Goal: Information Seeking & Learning: Check status

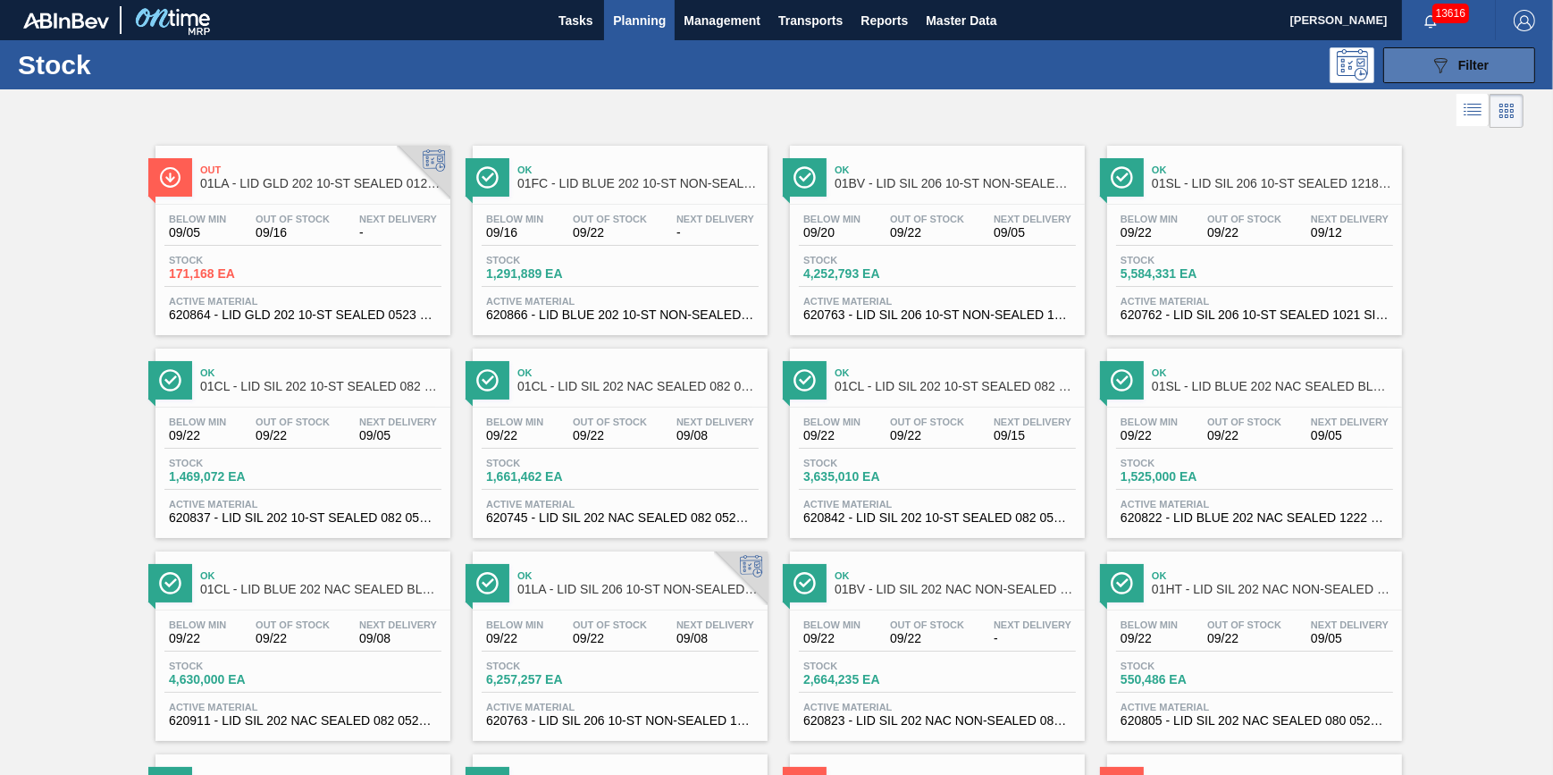
click at [1430, 63] on icon "089F7B8B-B2A5-4AFE-B5C0-19BA573D28AC" at bounding box center [1440, 65] width 21 height 21
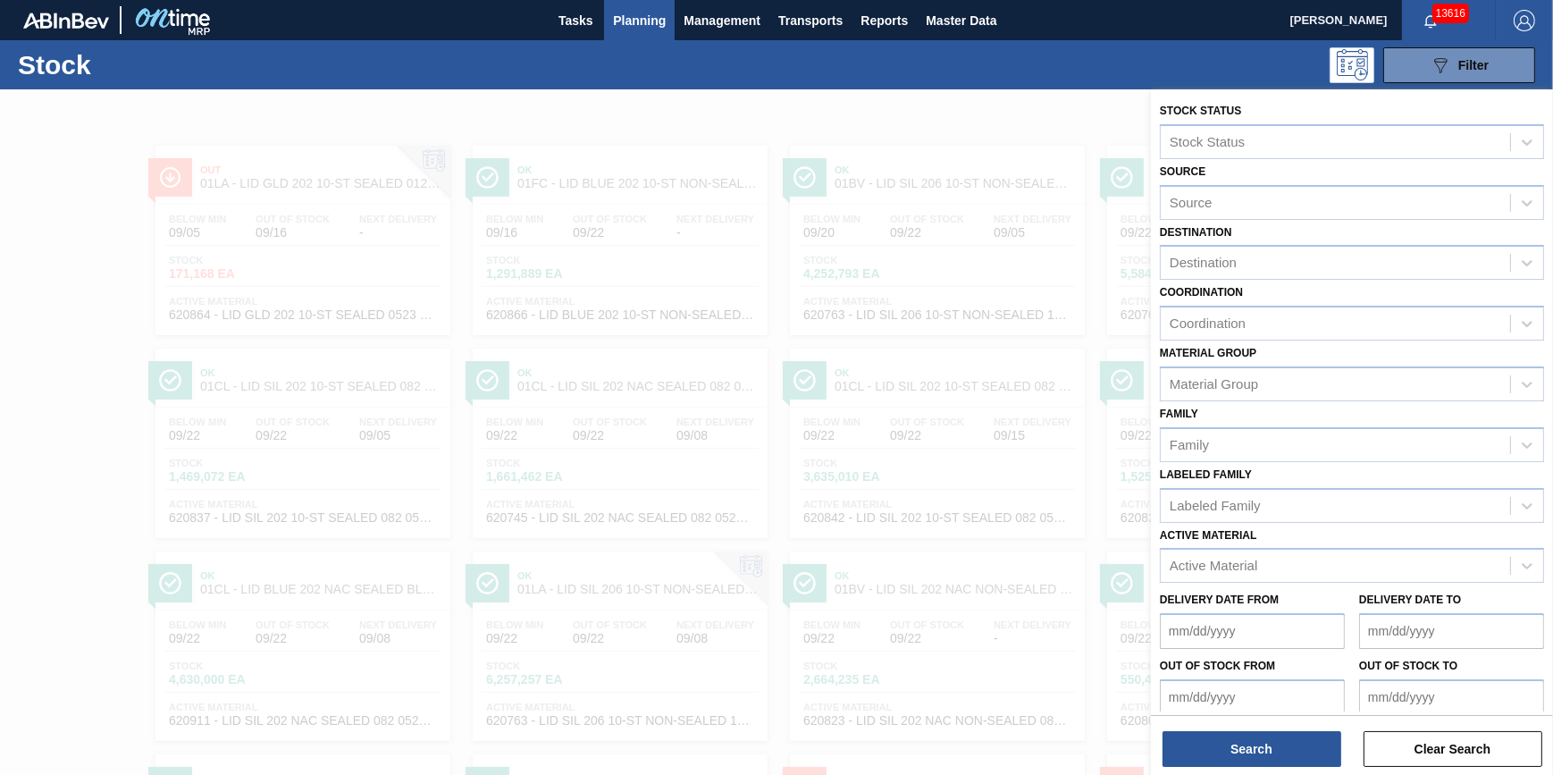
click at [1379, 241] on div "Destination Destination" at bounding box center [1352, 250] width 384 height 61
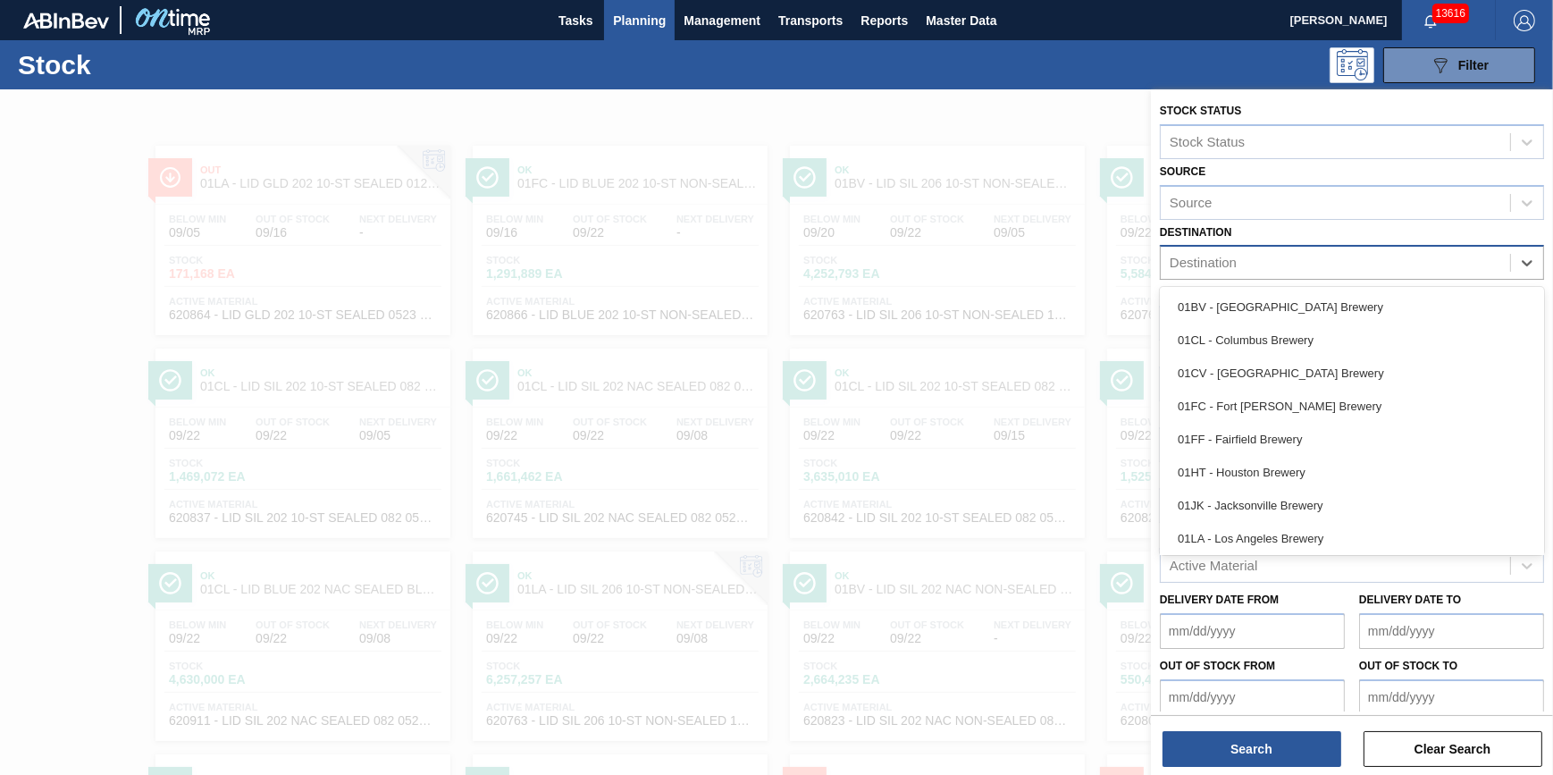
click at [1370, 263] on div "Destination" at bounding box center [1335, 263] width 349 height 26
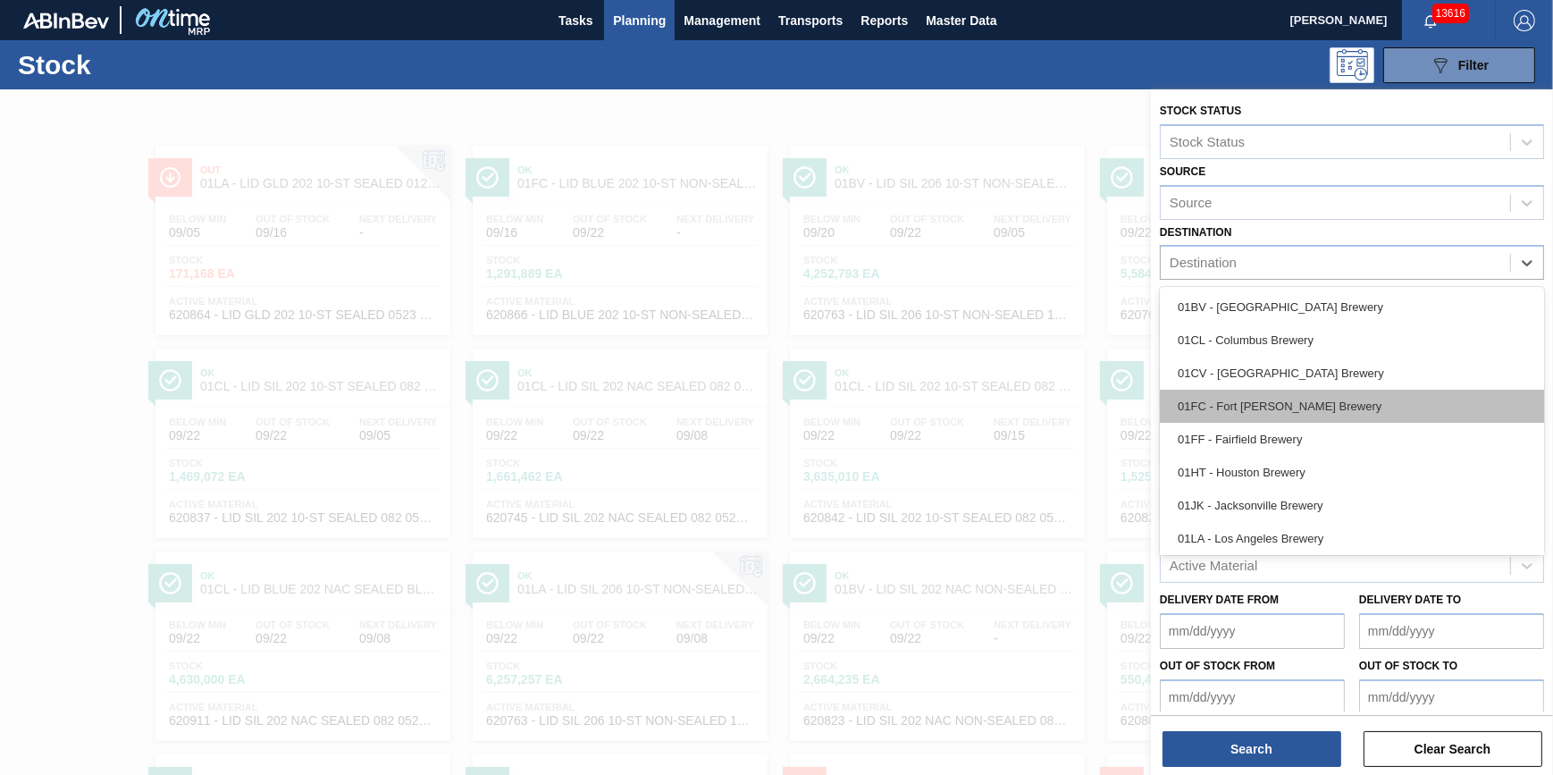
click at [1324, 408] on div "01FC - Fort [PERSON_NAME] Brewery" at bounding box center [1352, 406] width 384 height 33
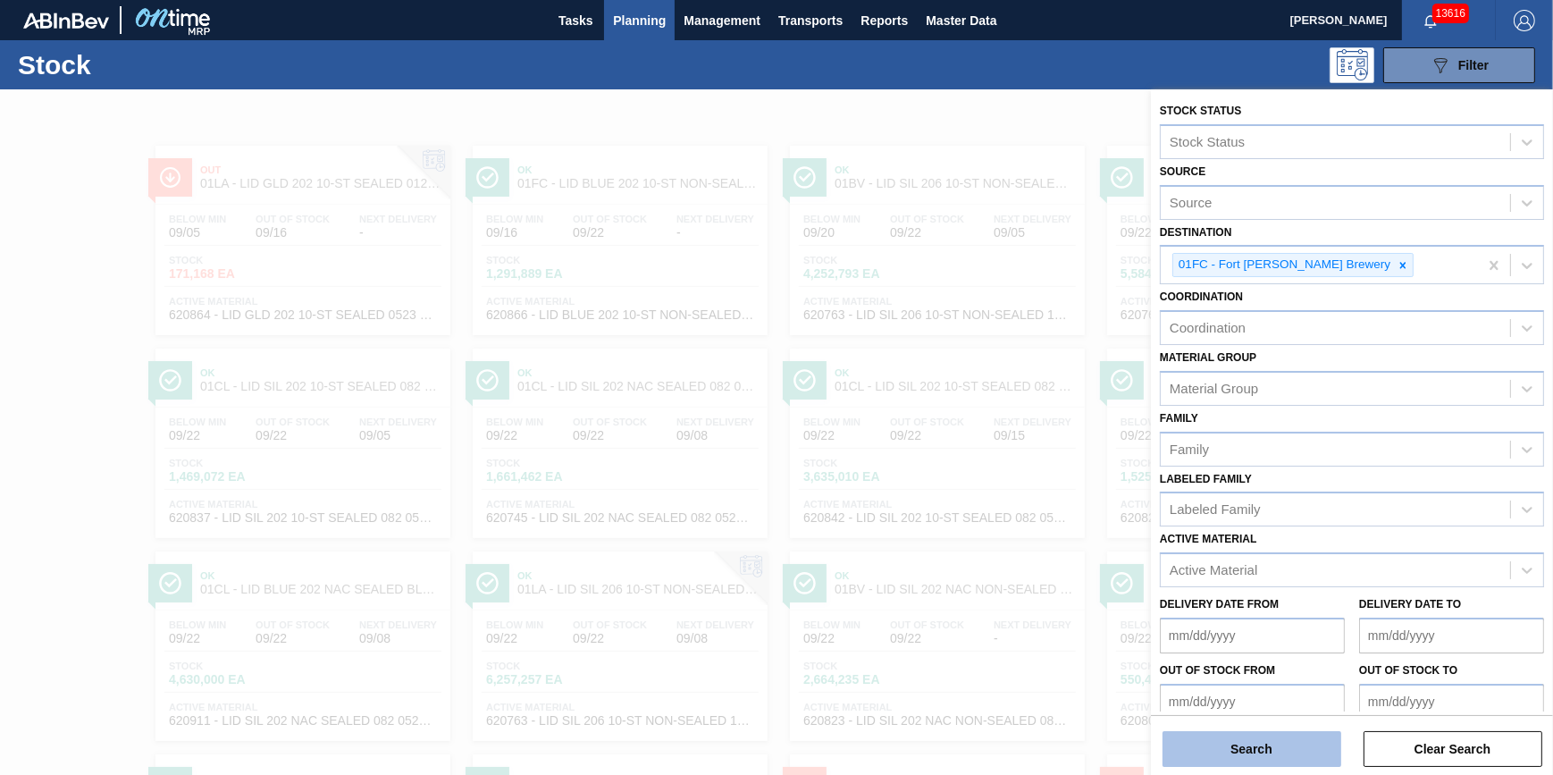
click at [1233, 751] on button "Search" at bounding box center [1251, 749] width 179 height 36
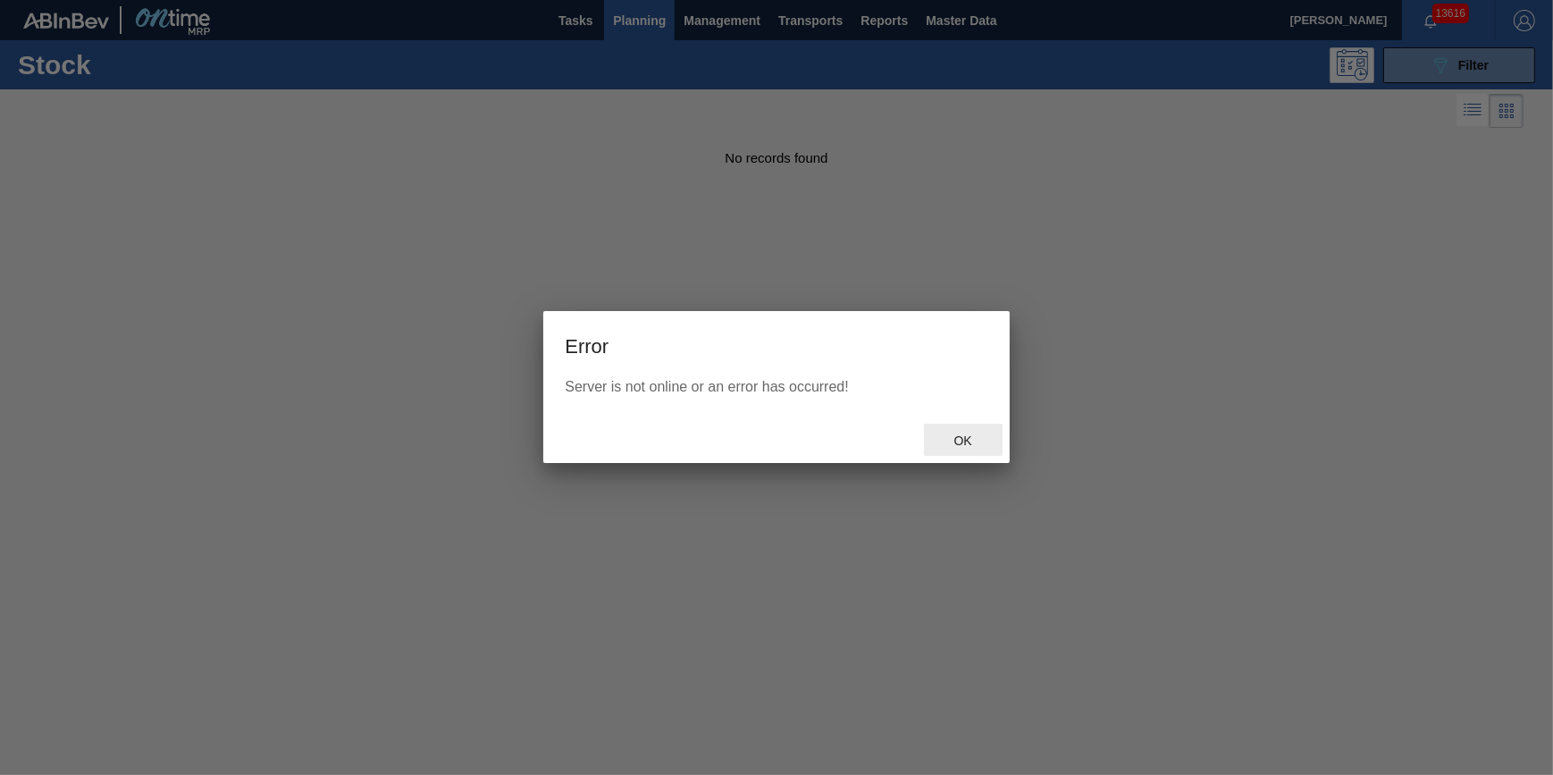
click at [969, 446] on span "Ok" at bounding box center [963, 440] width 46 height 14
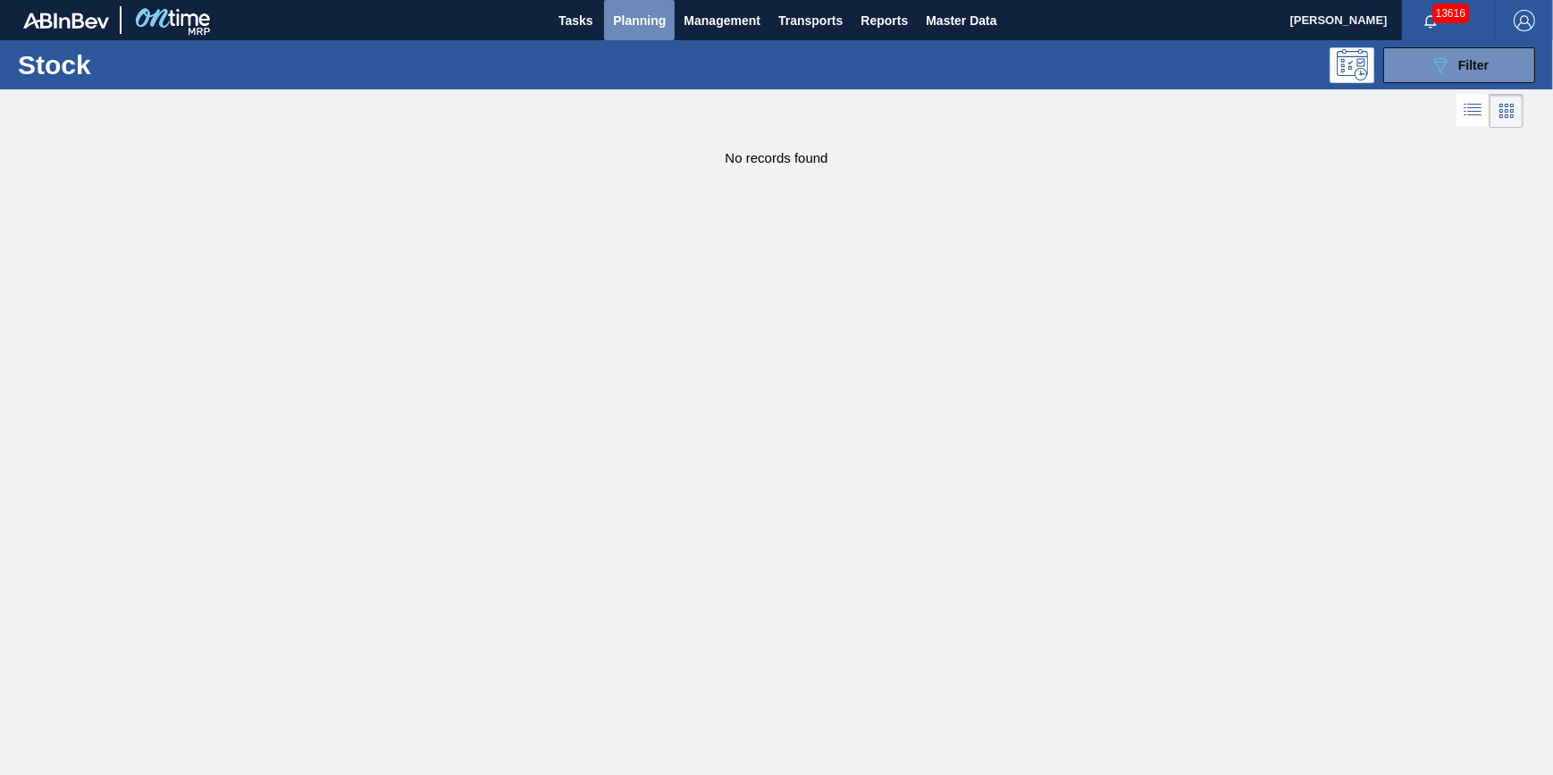
click at [617, 14] on span "Planning" at bounding box center [639, 20] width 53 height 21
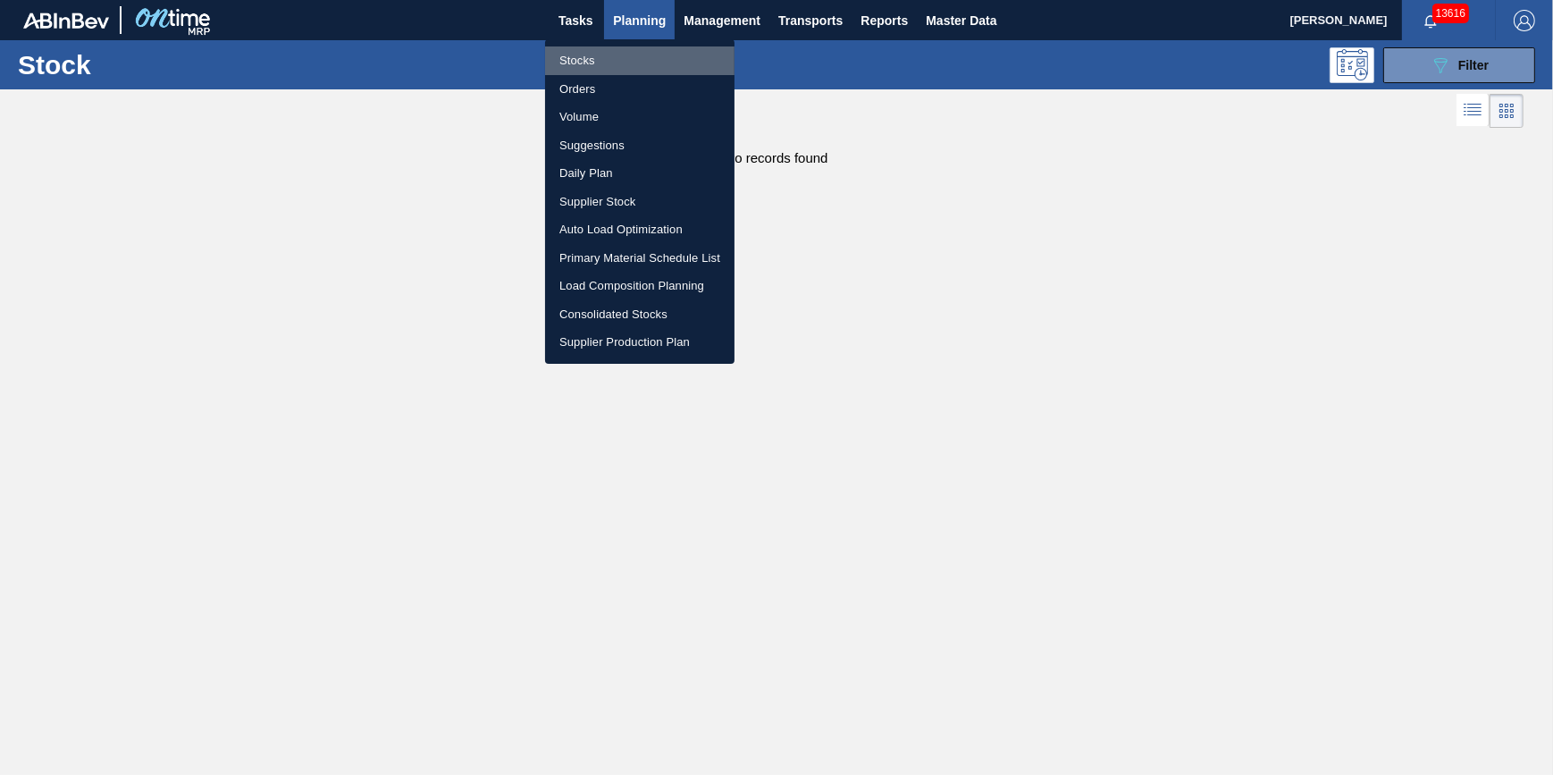
click at [627, 63] on li "Stocks" at bounding box center [639, 60] width 189 height 29
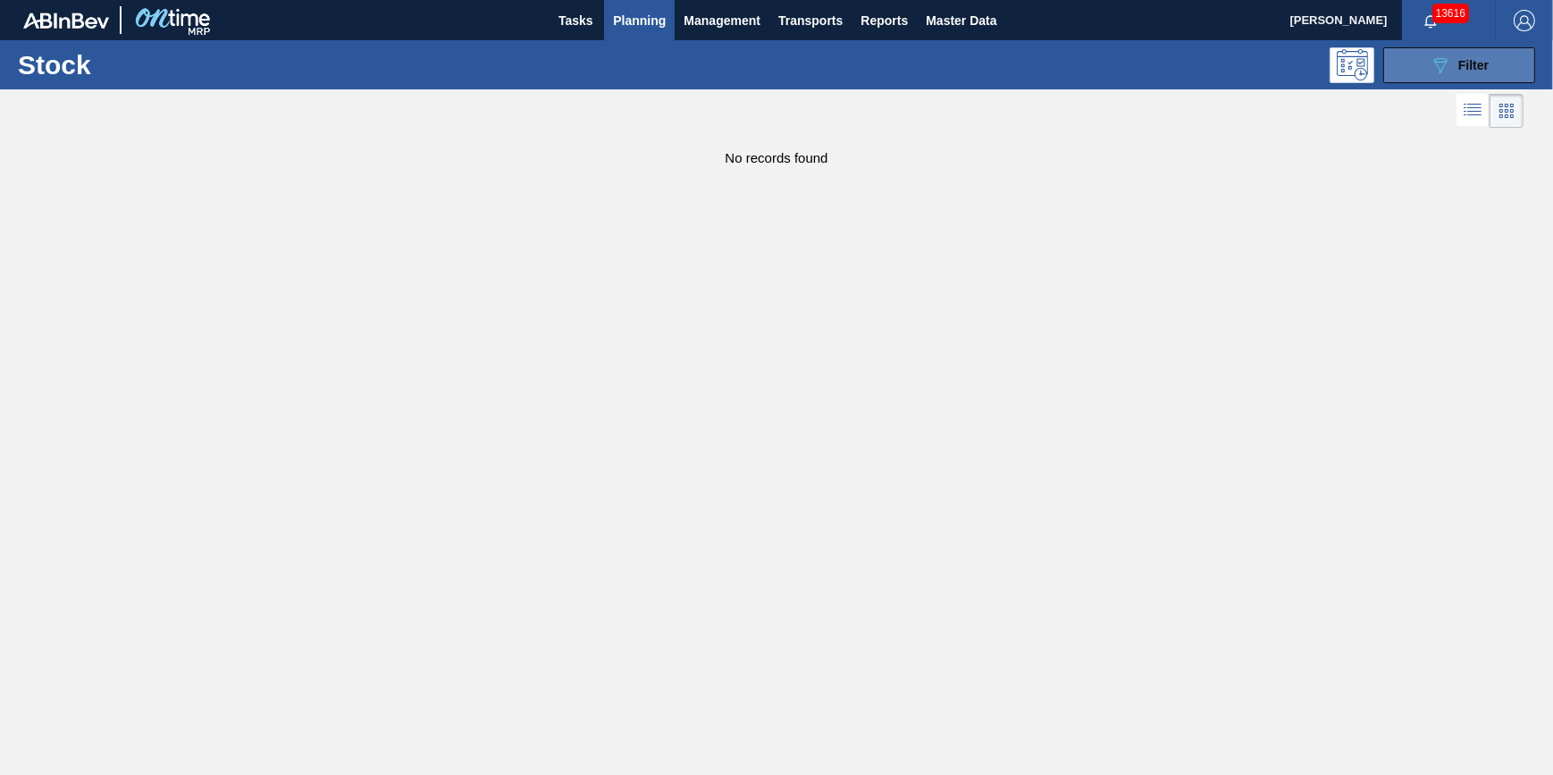
click at [1467, 65] on span "Filter" at bounding box center [1473, 65] width 30 height 14
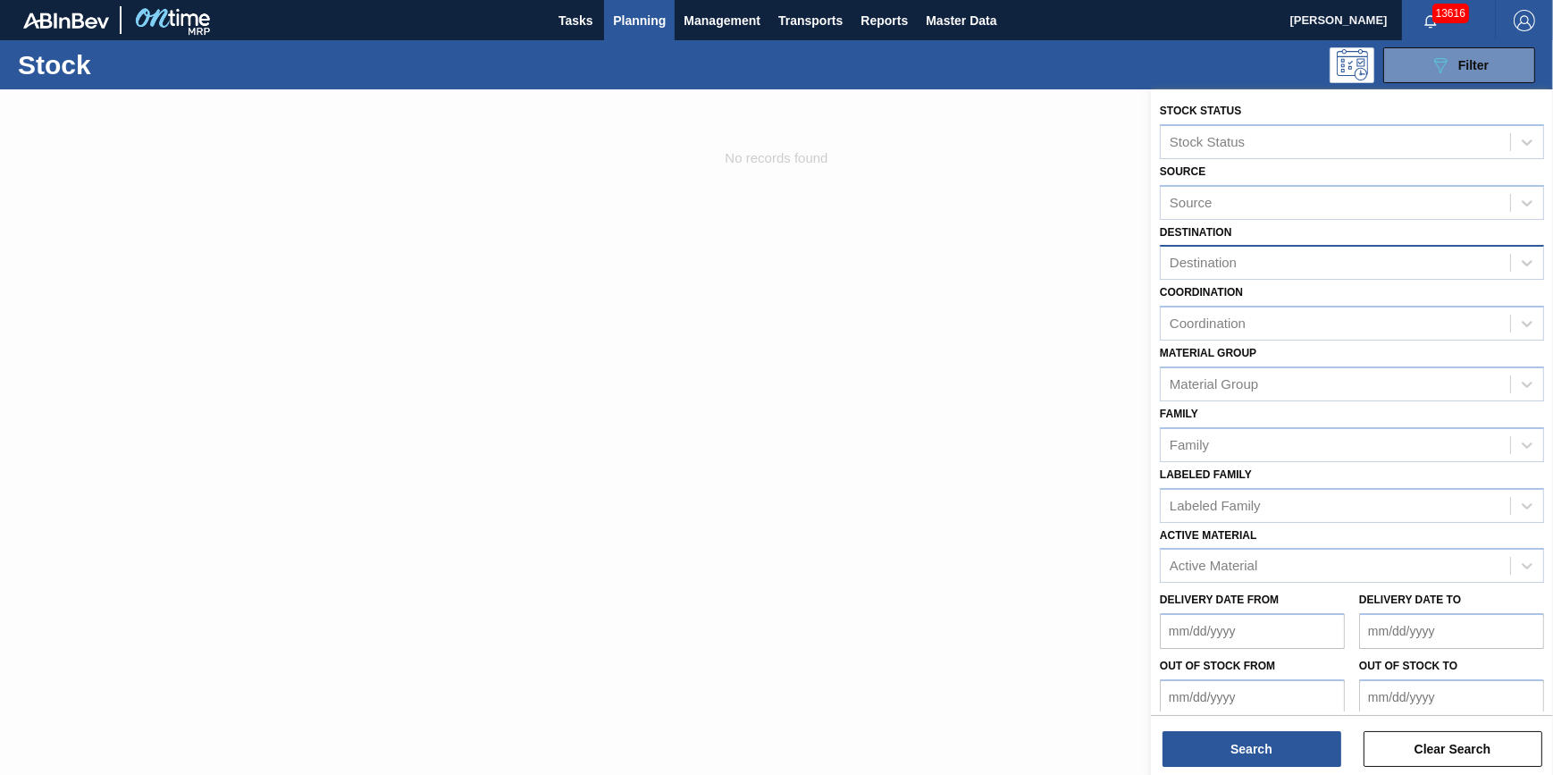
click at [1363, 244] on div "Destination Destination" at bounding box center [1352, 250] width 384 height 61
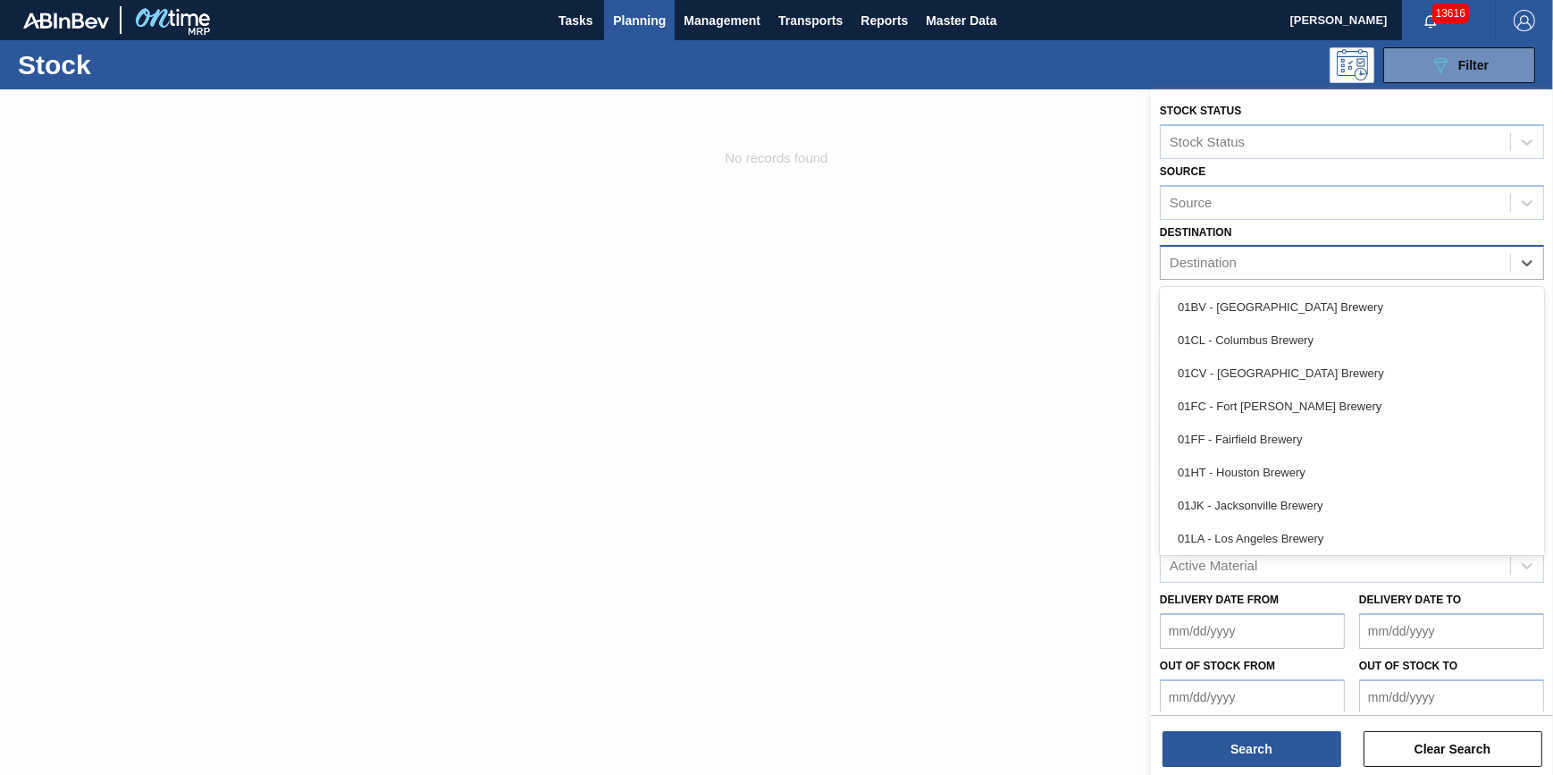
click at [1363, 245] on div "Destination" at bounding box center [1352, 262] width 384 height 35
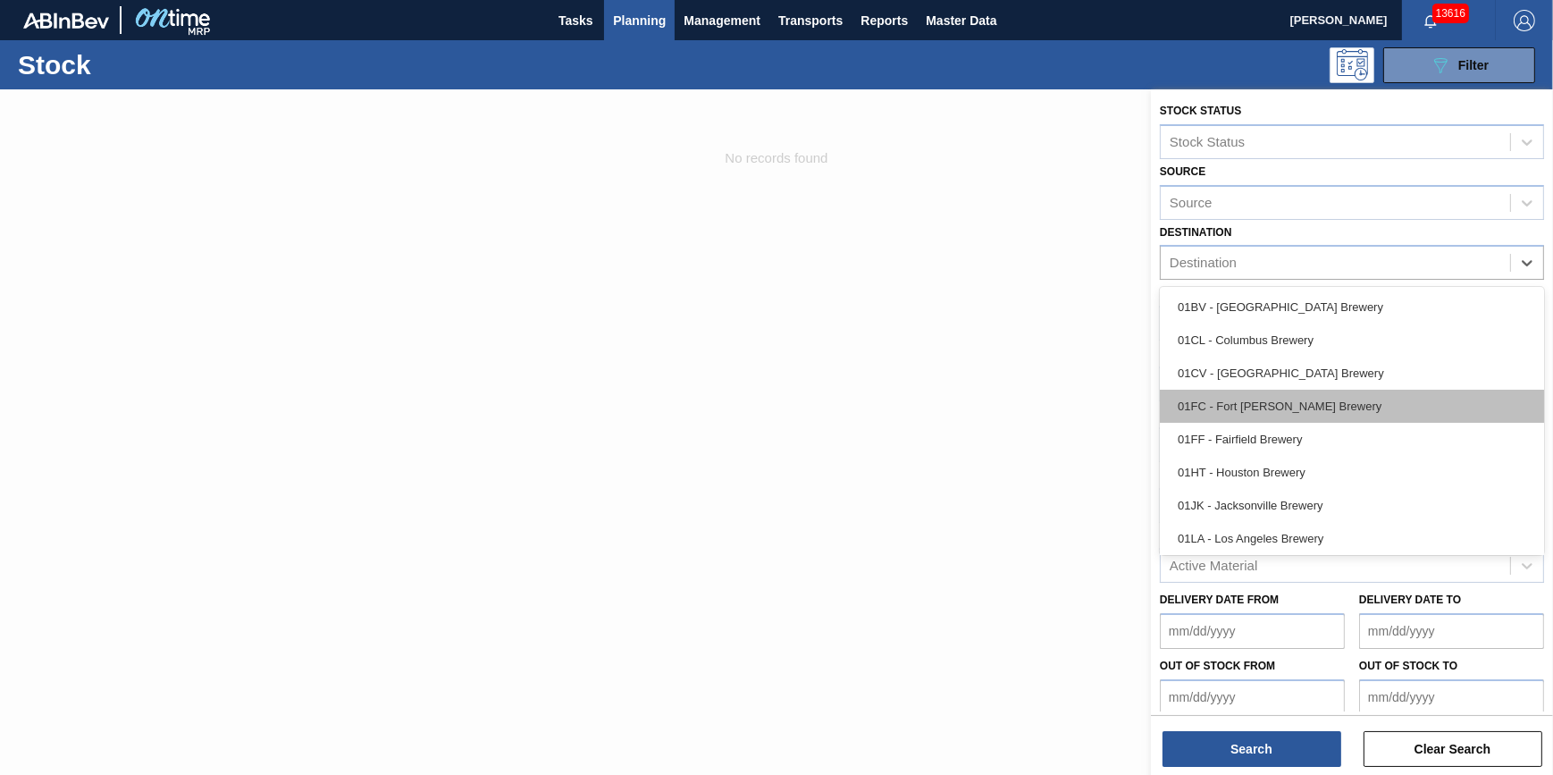
click at [1265, 393] on div "01FC - Fort [PERSON_NAME] Brewery" at bounding box center [1352, 406] width 384 height 33
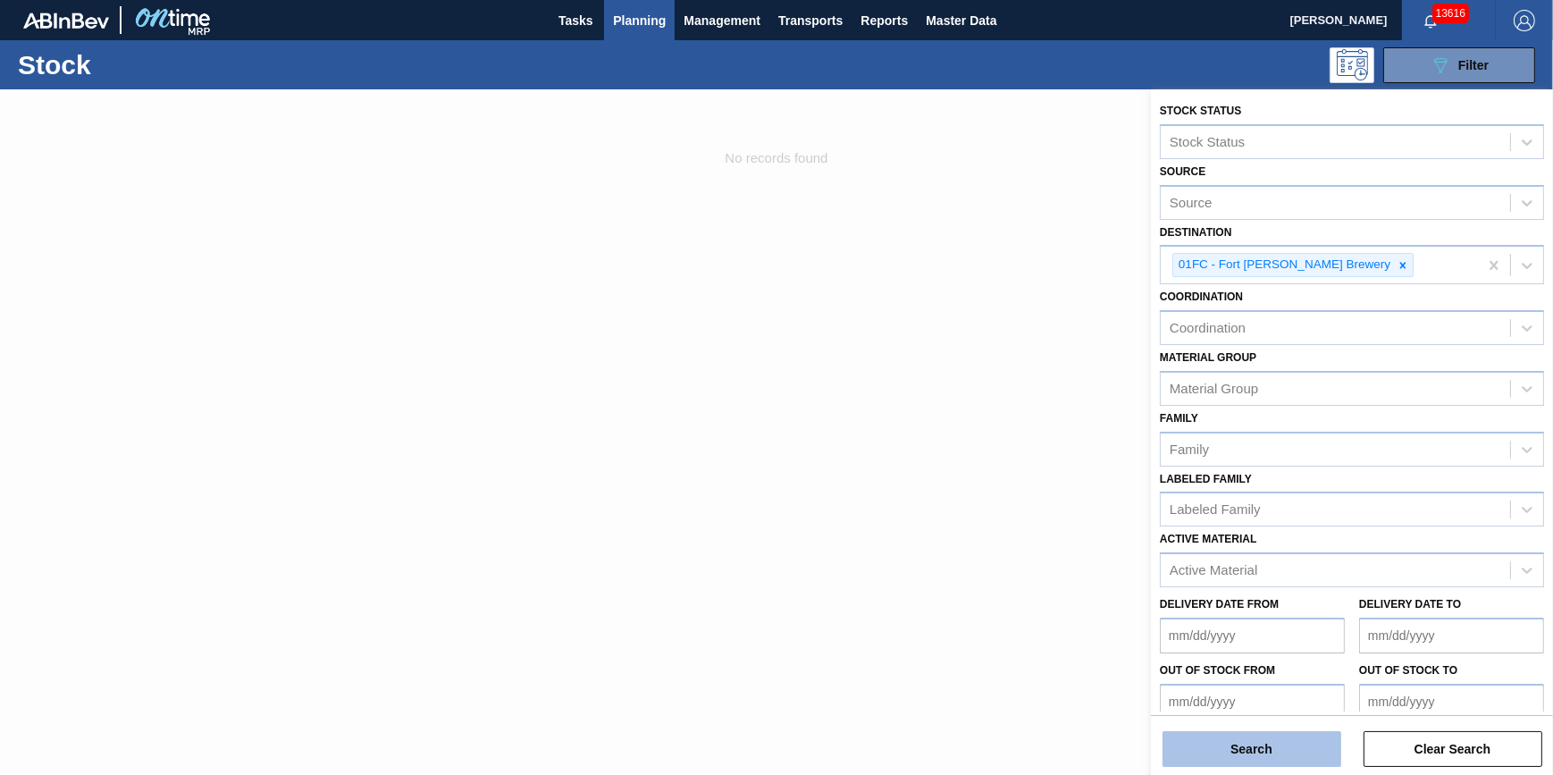
click at [1236, 759] on button "Search" at bounding box center [1251, 749] width 179 height 36
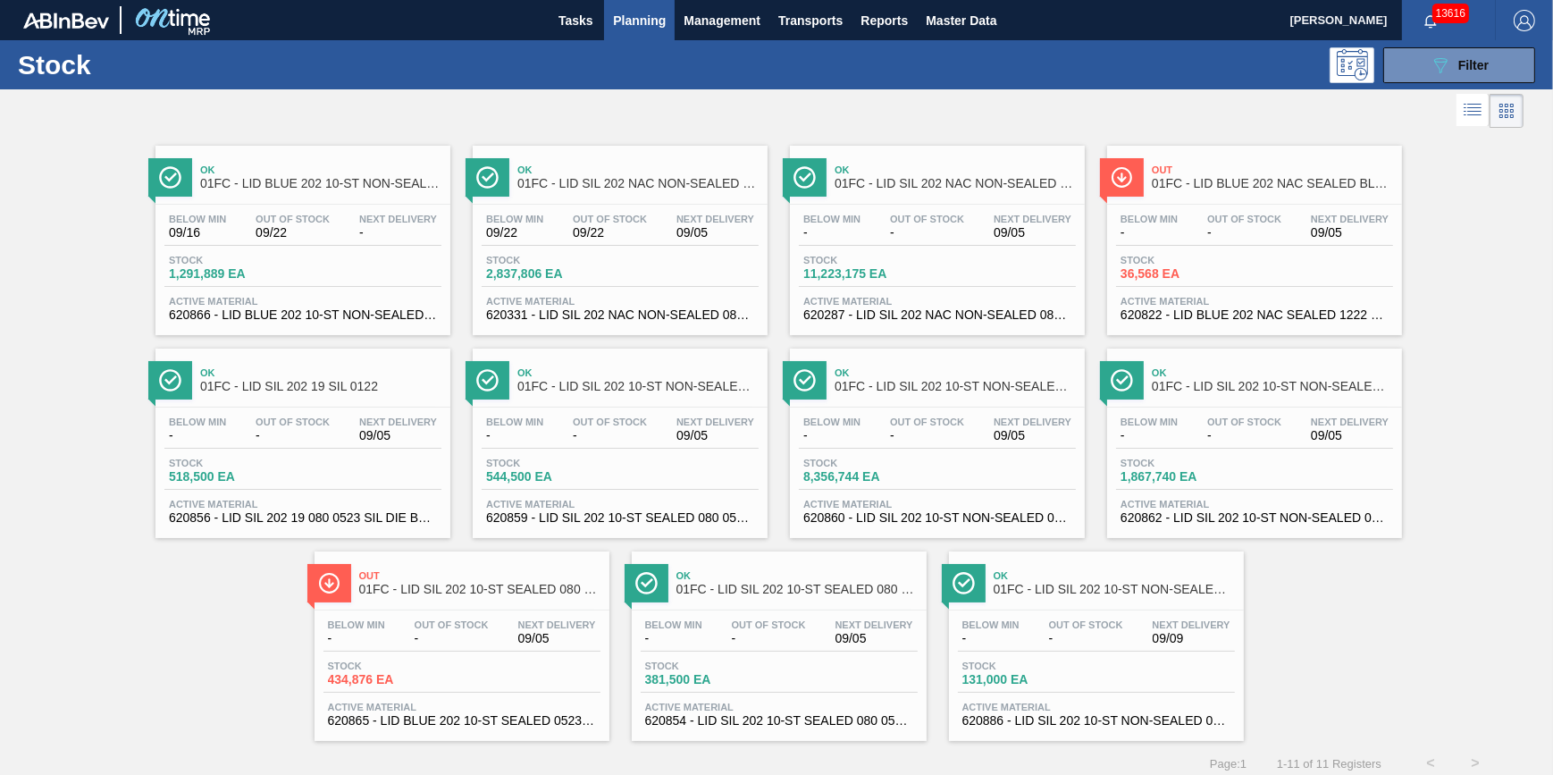
click at [1061, 630] on span "Out Of Stock" at bounding box center [1086, 624] width 74 height 11
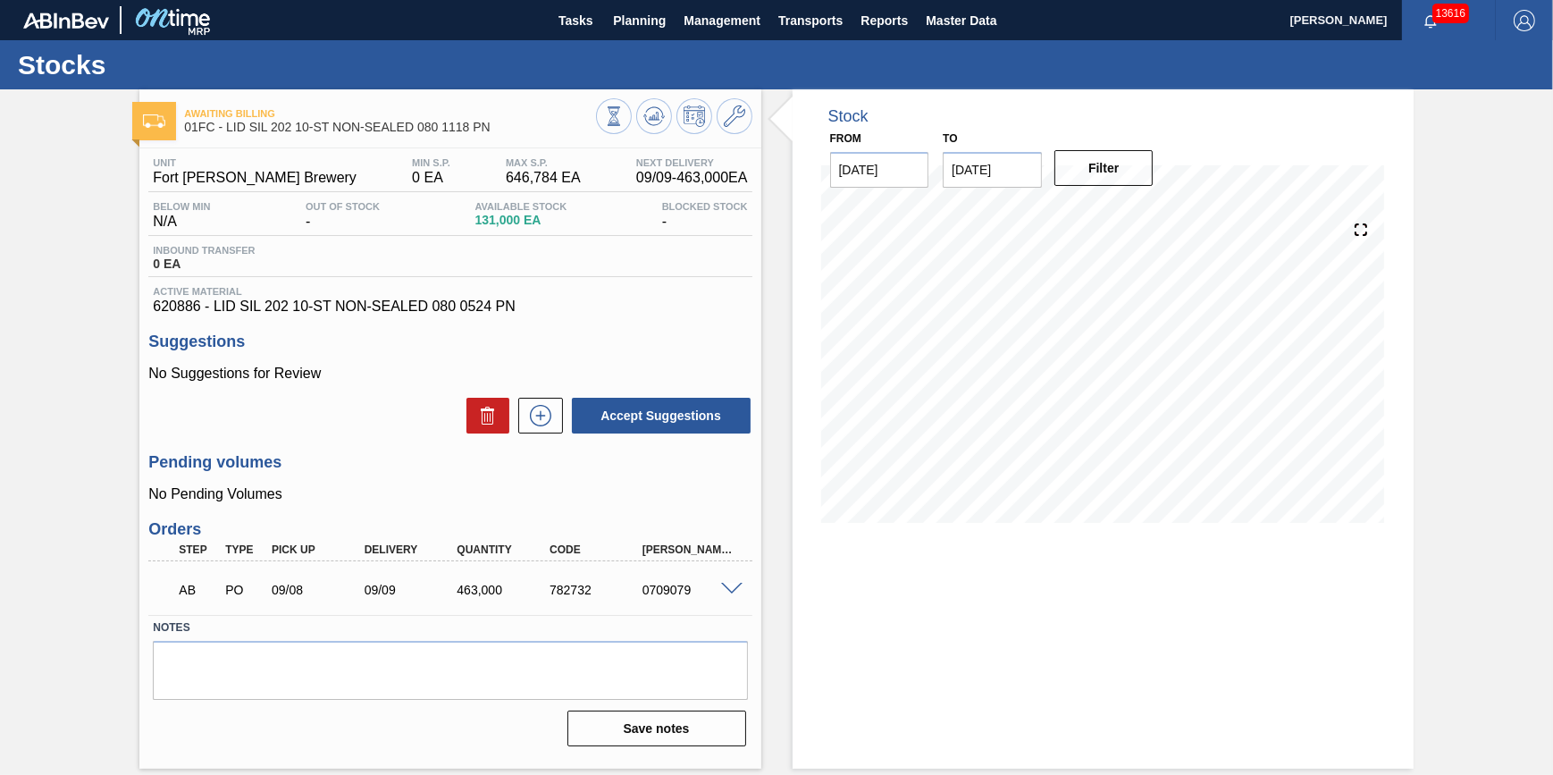
click at [642, 131] on div at bounding box center [674, 118] width 156 height 40
click at [654, 122] on icon at bounding box center [653, 115] width 21 height 21
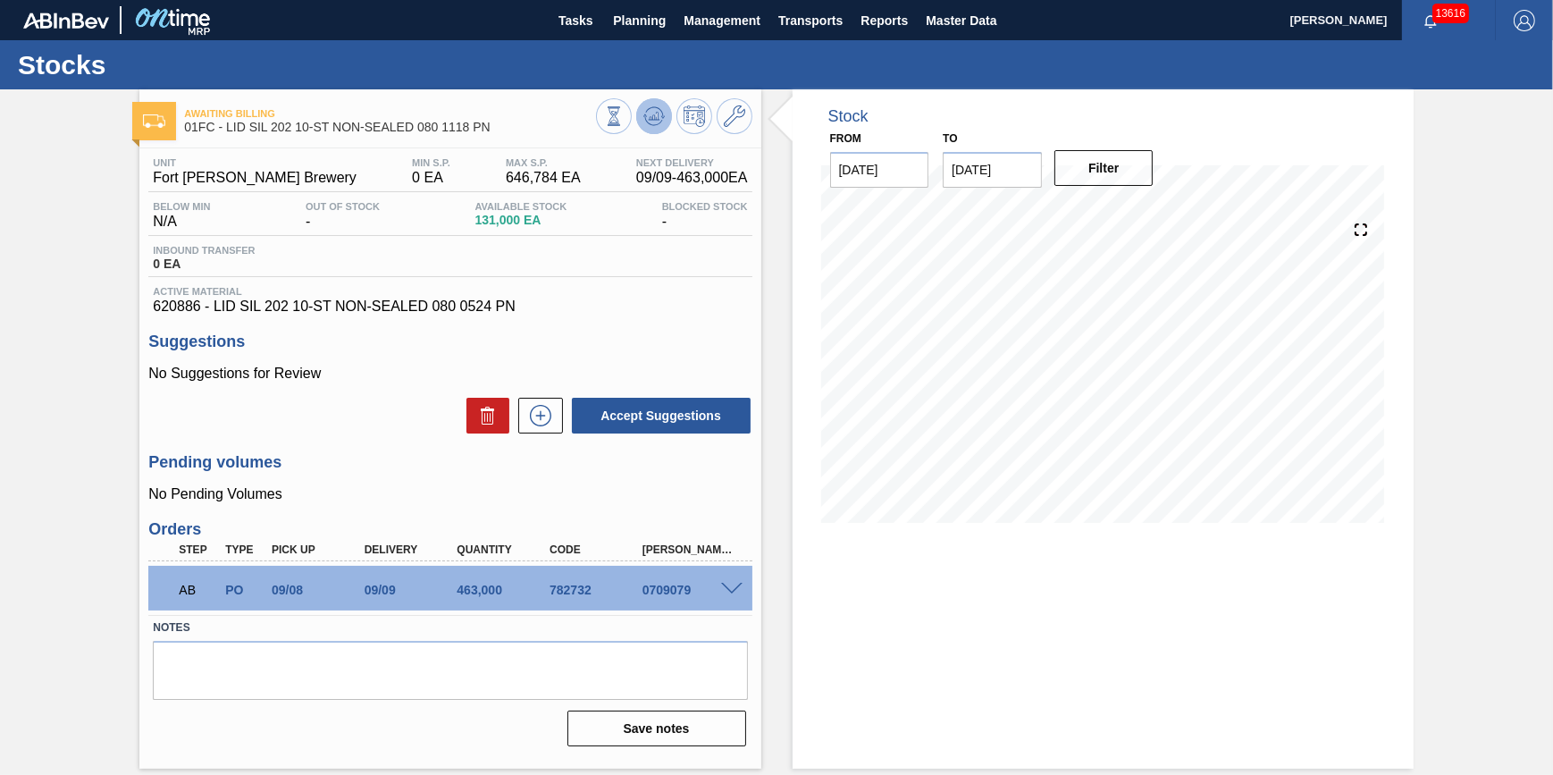
click at [654, 122] on icon at bounding box center [653, 115] width 21 height 21
click at [364, 77] on div "Stocks" at bounding box center [776, 64] width 1553 height 49
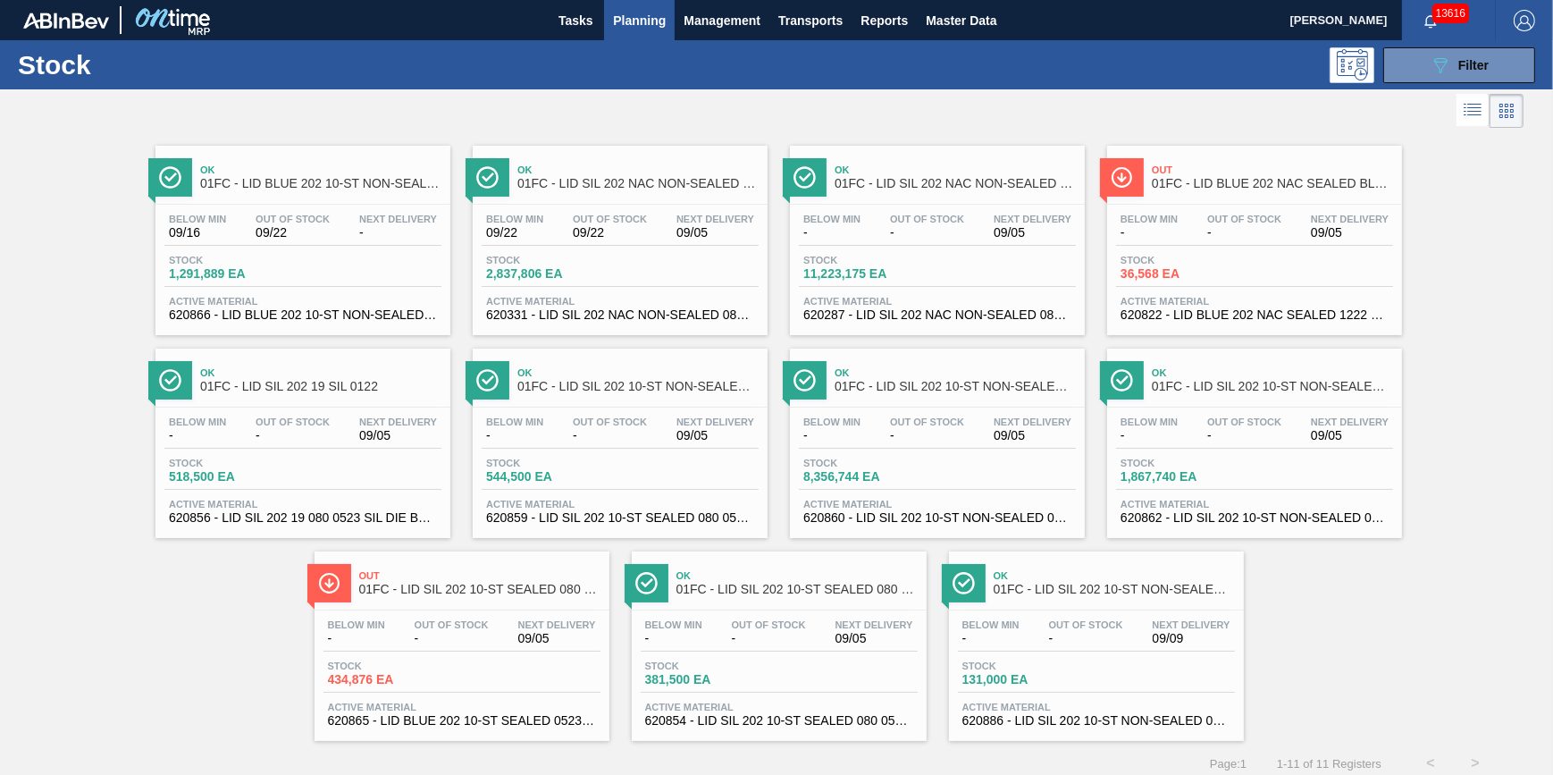
click at [1170, 656] on div "Below Min - Out Of Stock - Next Delivery 09/09 Stock 131,000 EA Active Material…" at bounding box center [1096, 671] width 295 height 122
click at [386, 285] on div "Stock 1,291,889 EA" at bounding box center [302, 271] width 277 height 32
click at [1142, 688] on div "Stock 131,000 EA" at bounding box center [1096, 676] width 277 height 32
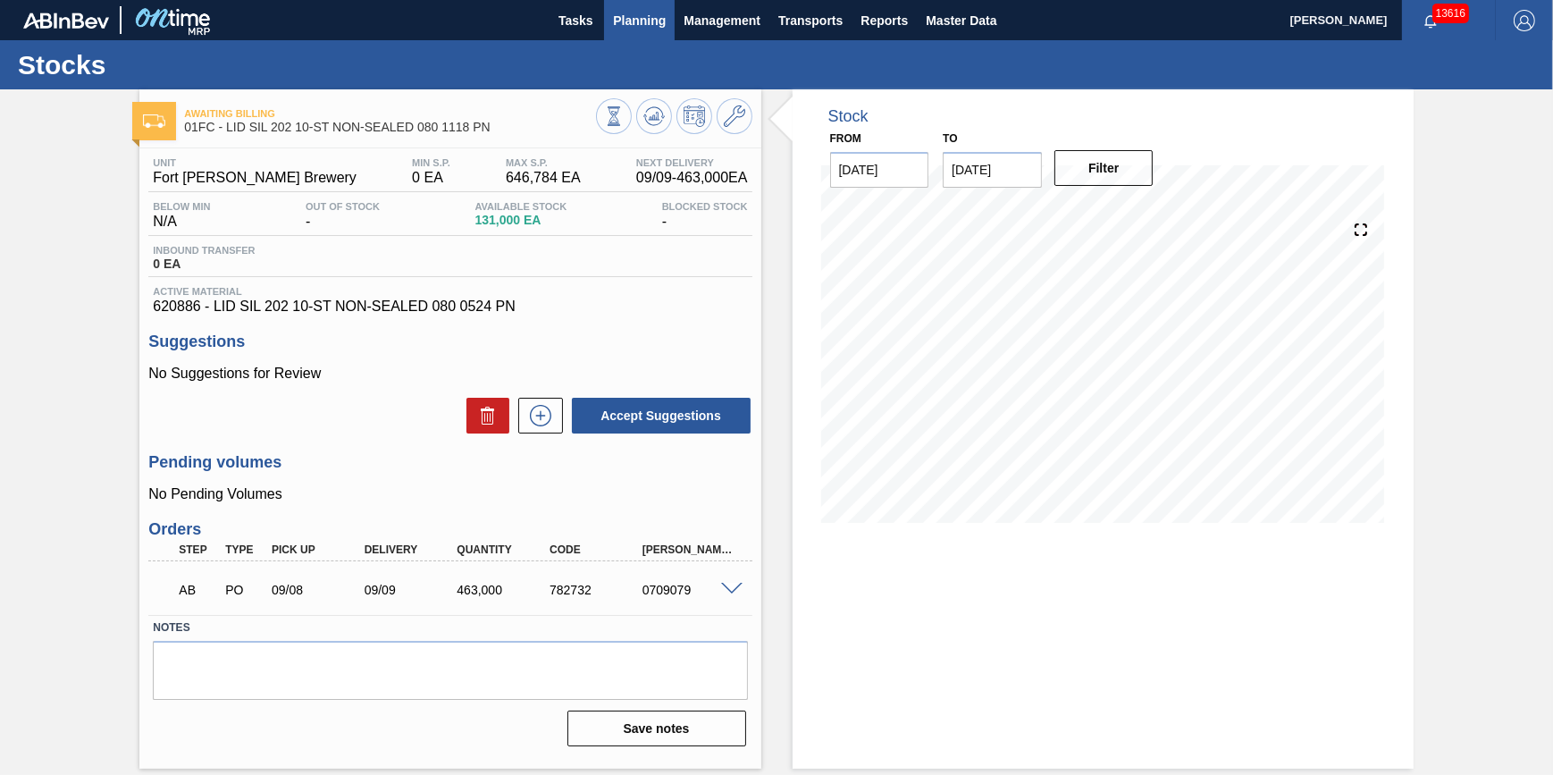
click at [637, 39] on button "Planning" at bounding box center [639, 20] width 71 height 40
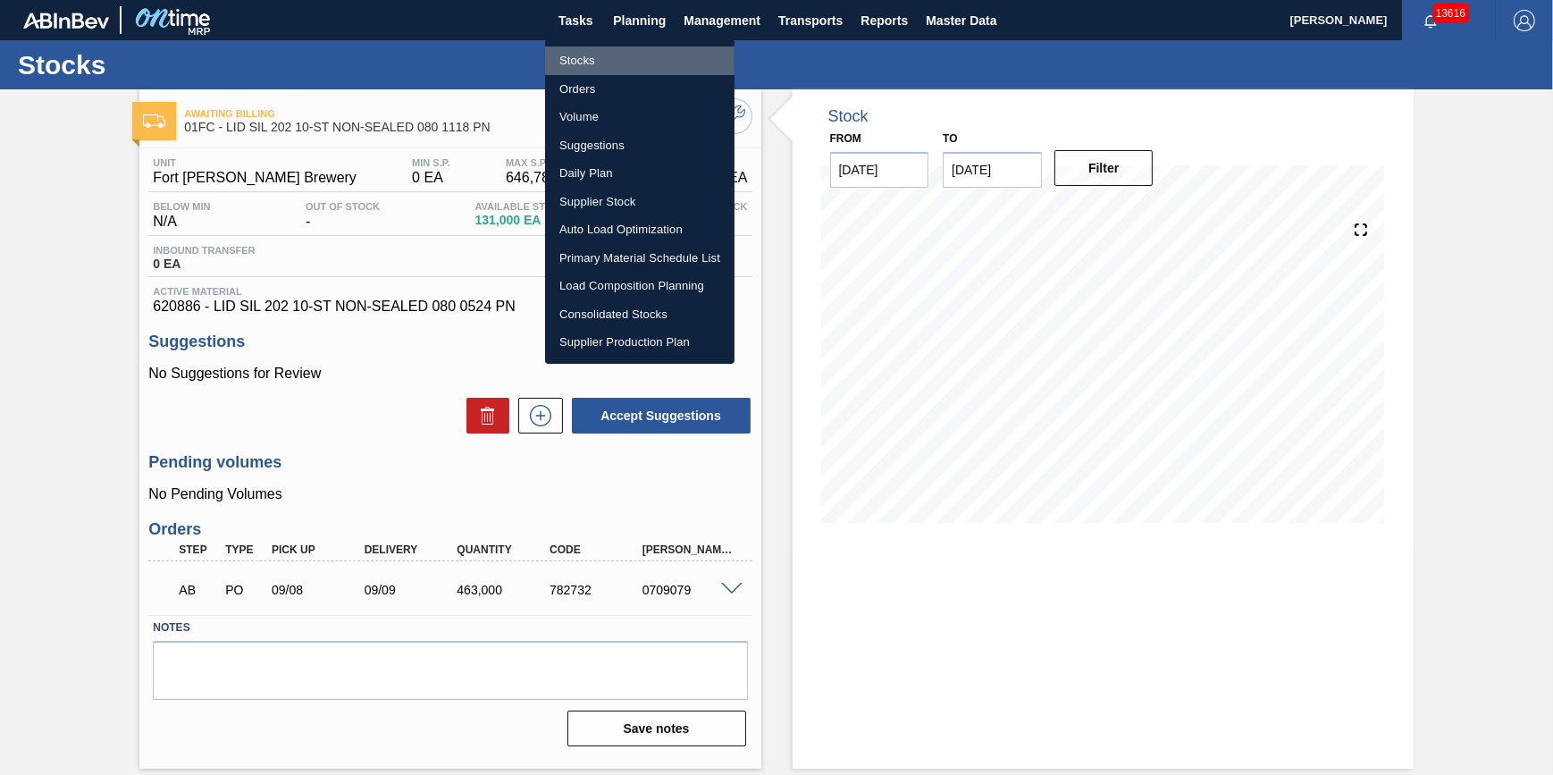
click at [637, 56] on li "Stocks" at bounding box center [639, 60] width 189 height 29
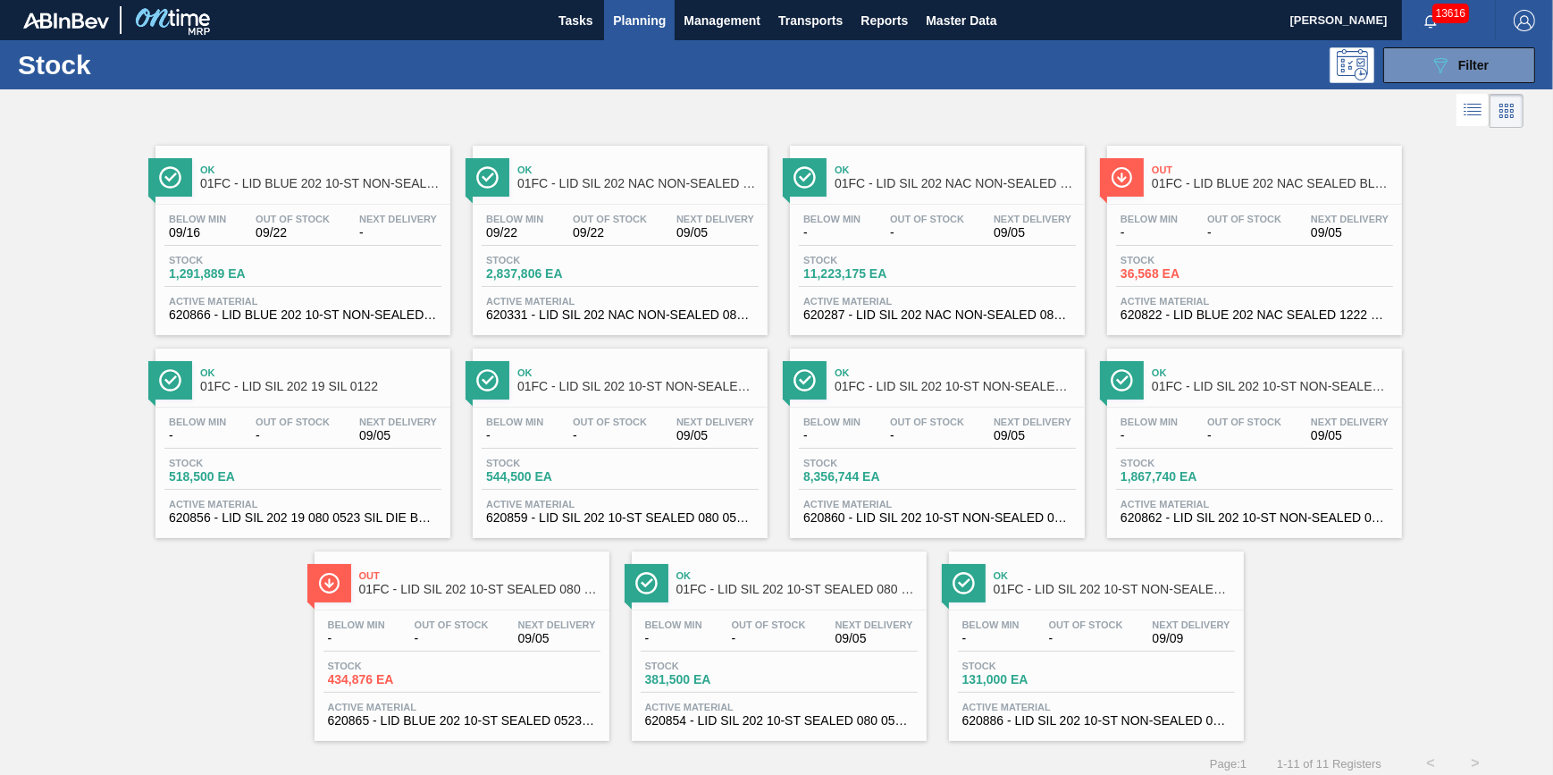
drag, startPoint x: 524, startPoint y: 72, endPoint x: 713, endPoint y: 105, distance: 191.4
click at [524, 72] on div "089F7B8B-B2A5-4AFE-B5C0-19BA573D28AC Filter" at bounding box center [912, 65] width 1263 height 36
click at [807, 641] on div "Out Of Stock -" at bounding box center [768, 632] width 83 height 26
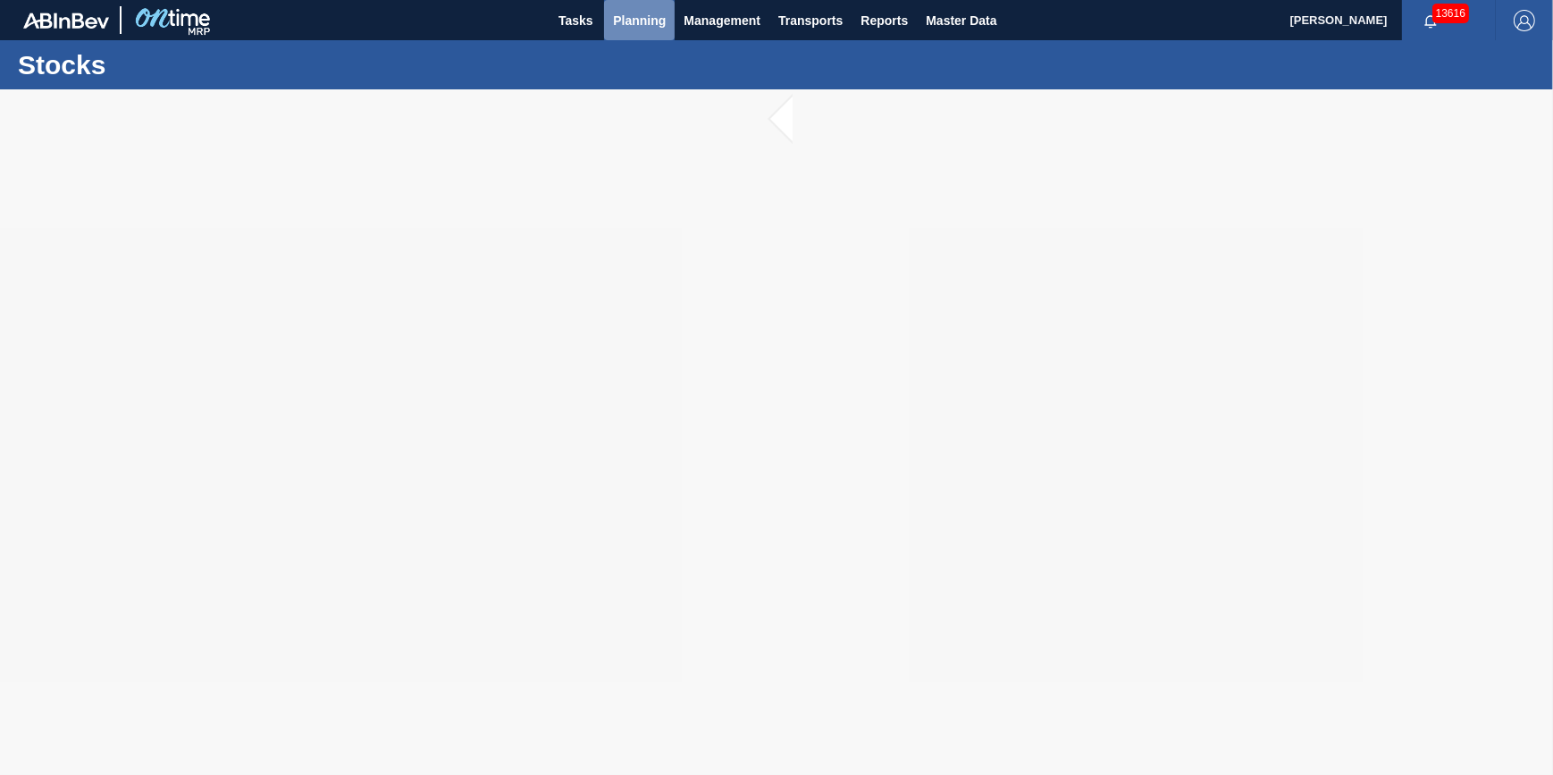
click at [642, 31] on button "Planning" at bounding box center [639, 20] width 71 height 40
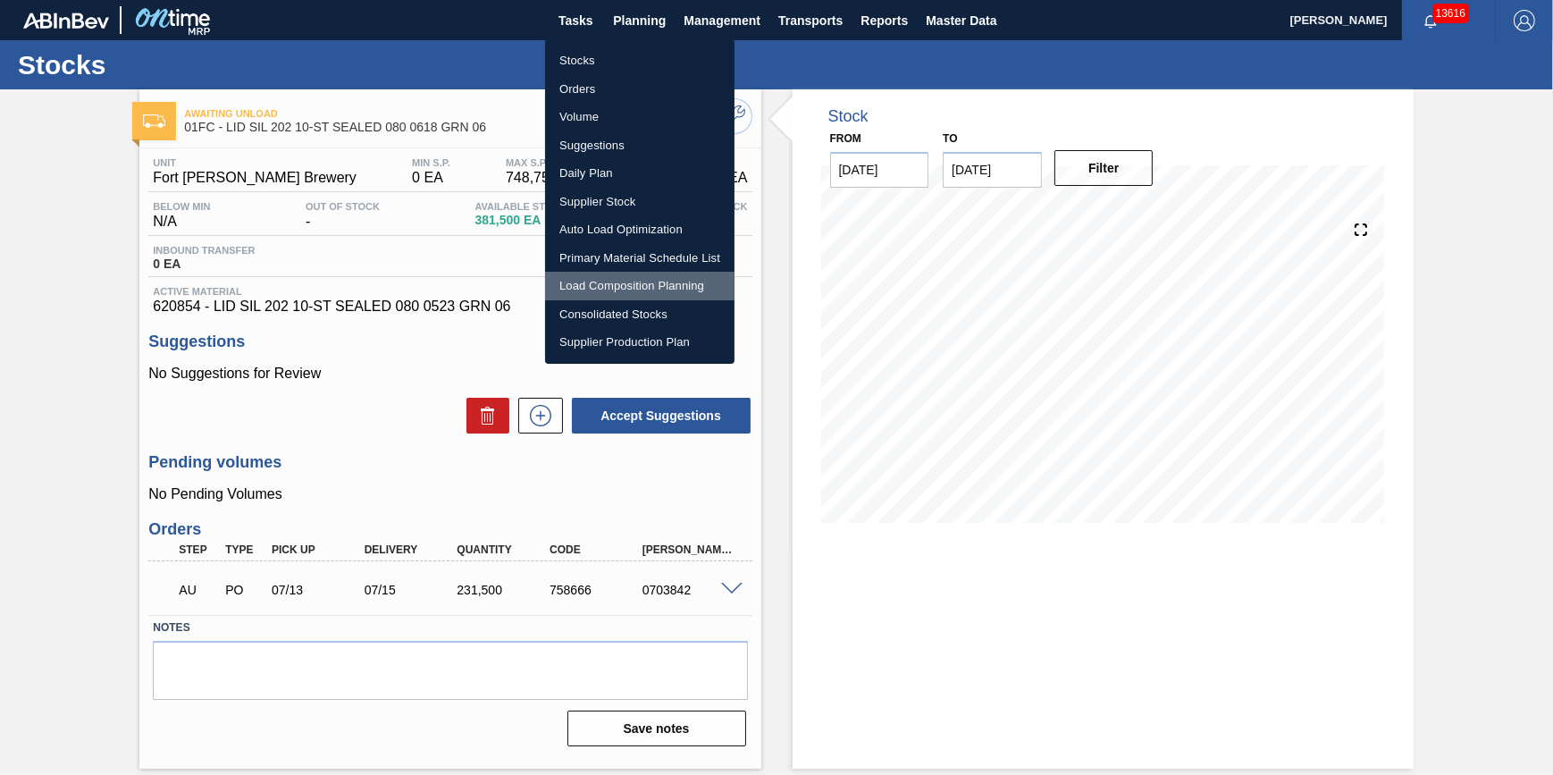
click at [652, 280] on li "Load Composition Planning" at bounding box center [639, 286] width 189 height 29
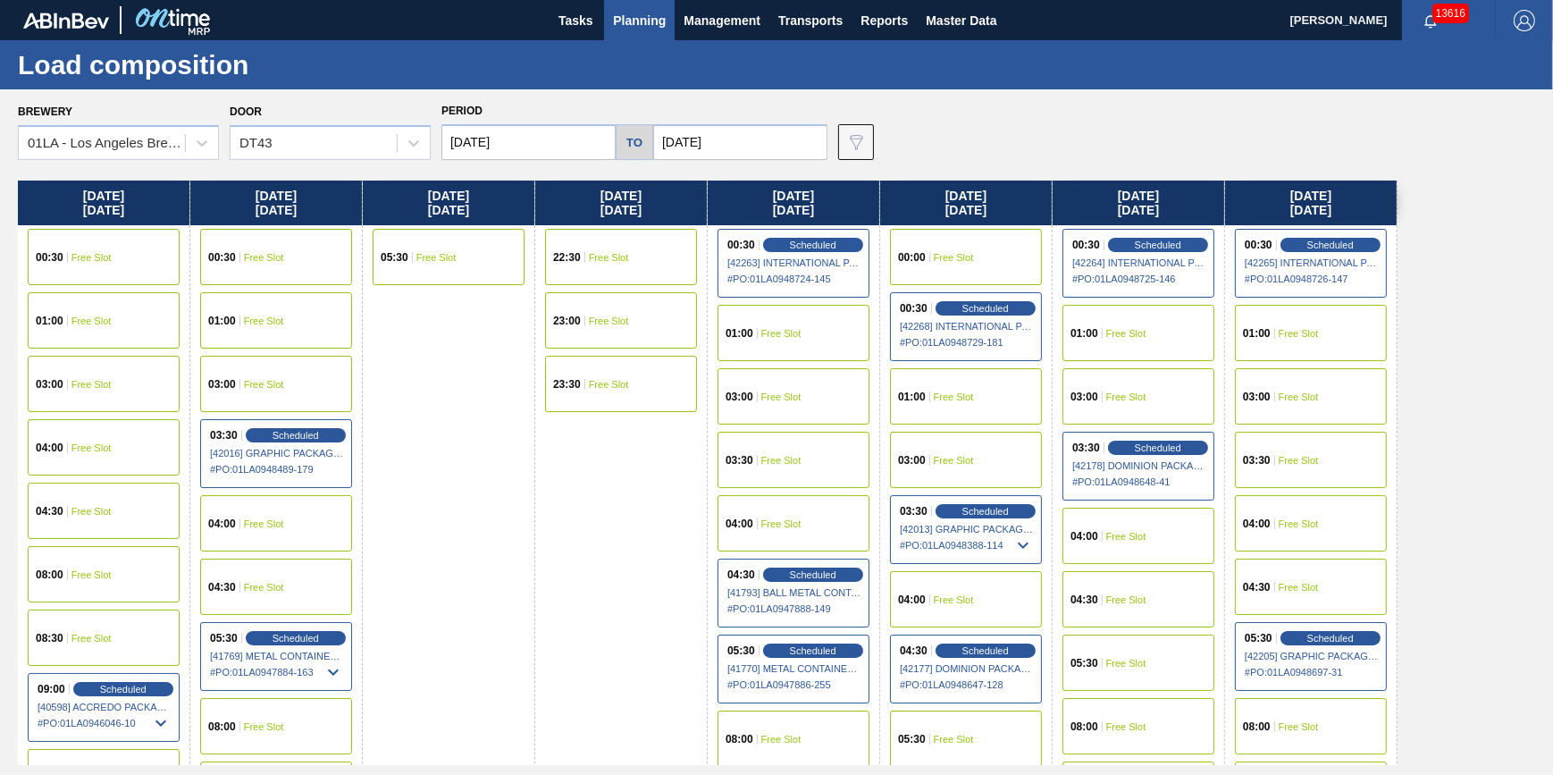
click at [186, 148] on div at bounding box center [202, 143] width 32 height 32
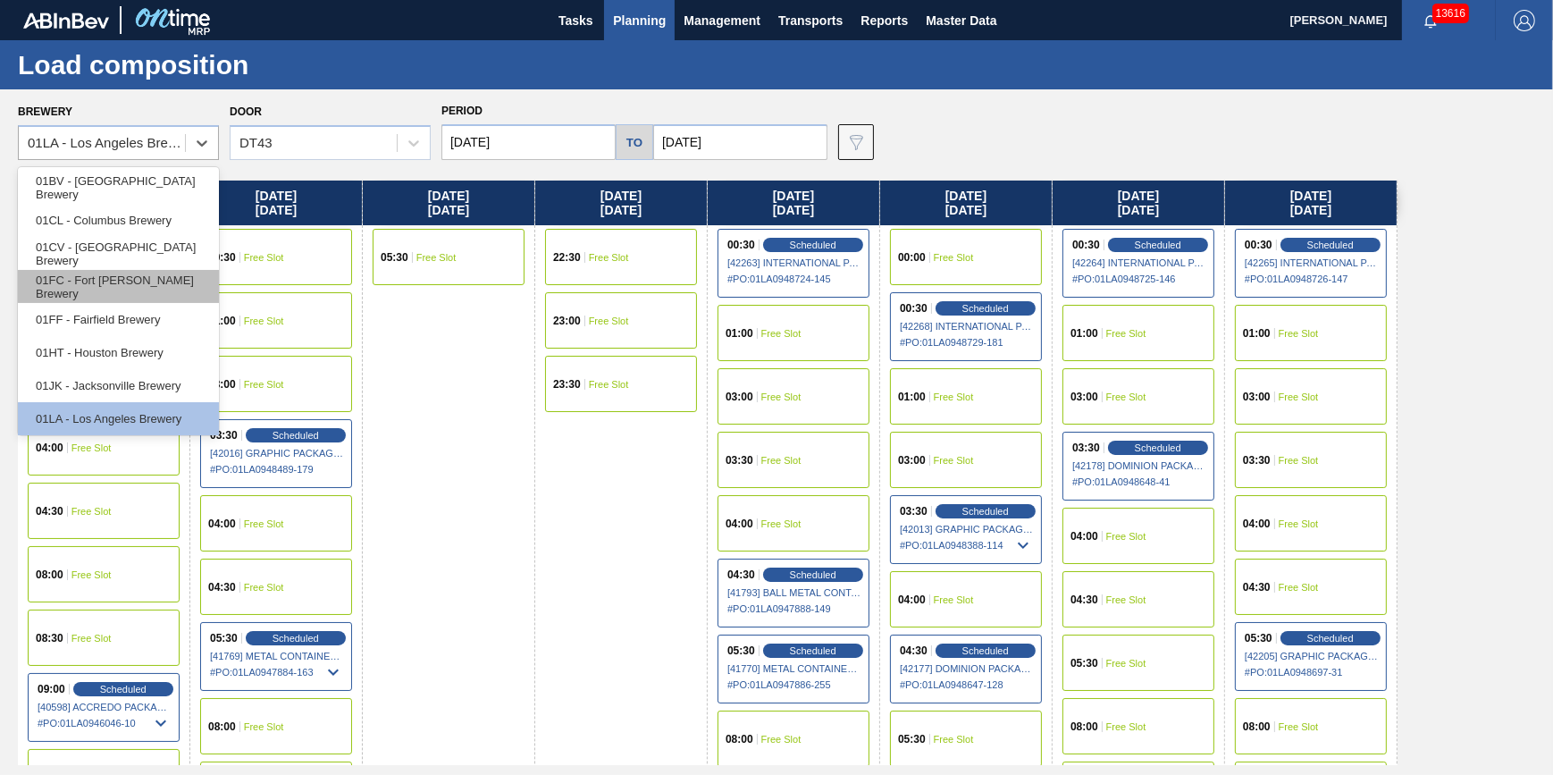
click at [155, 281] on div "01FC - Fort [PERSON_NAME] Brewery" at bounding box center [118, 286] width 201 height 33
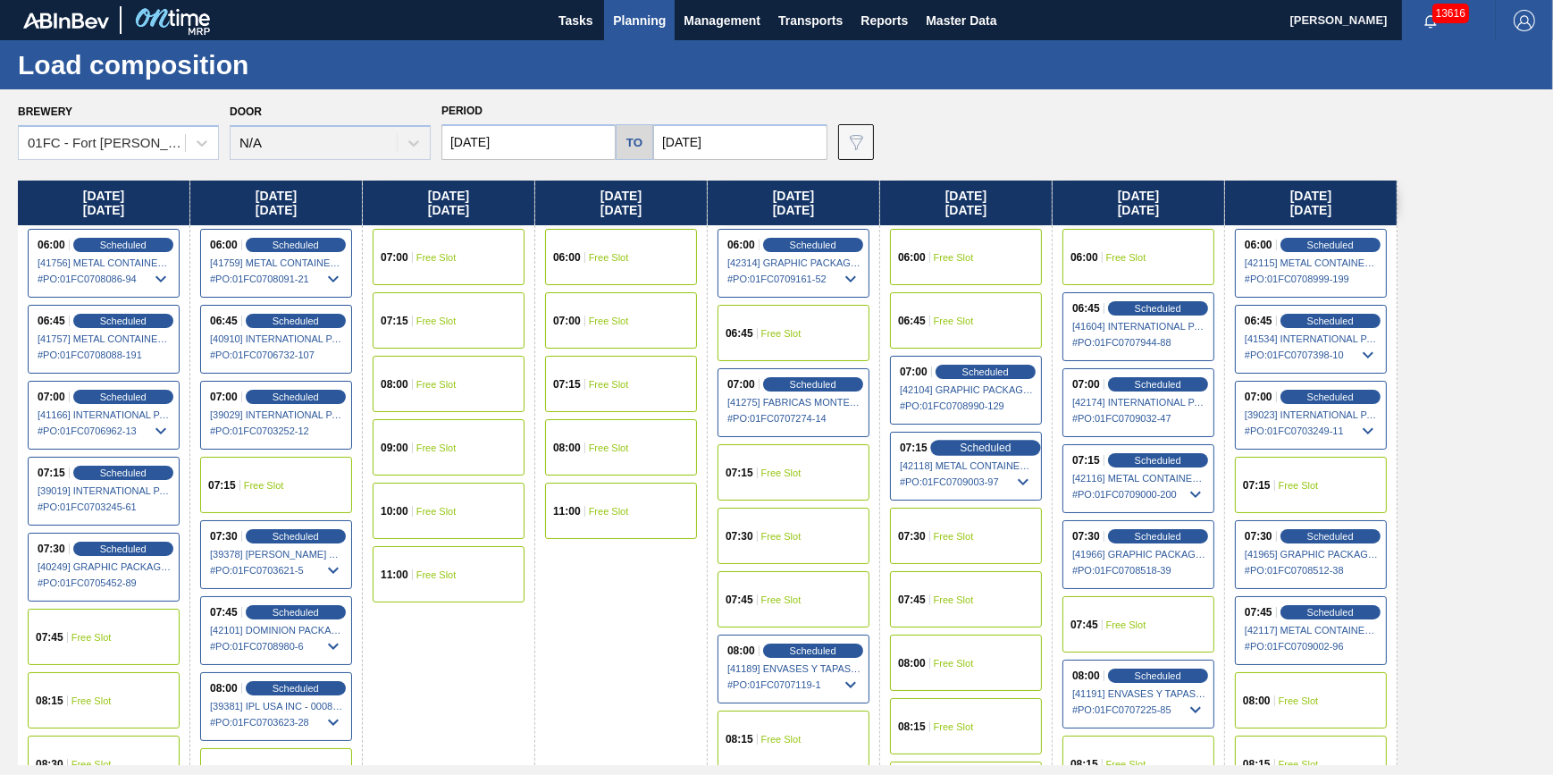
click at [977, 446] on span "Scheduled" at bounding box center [985, 447] width 51 height 12
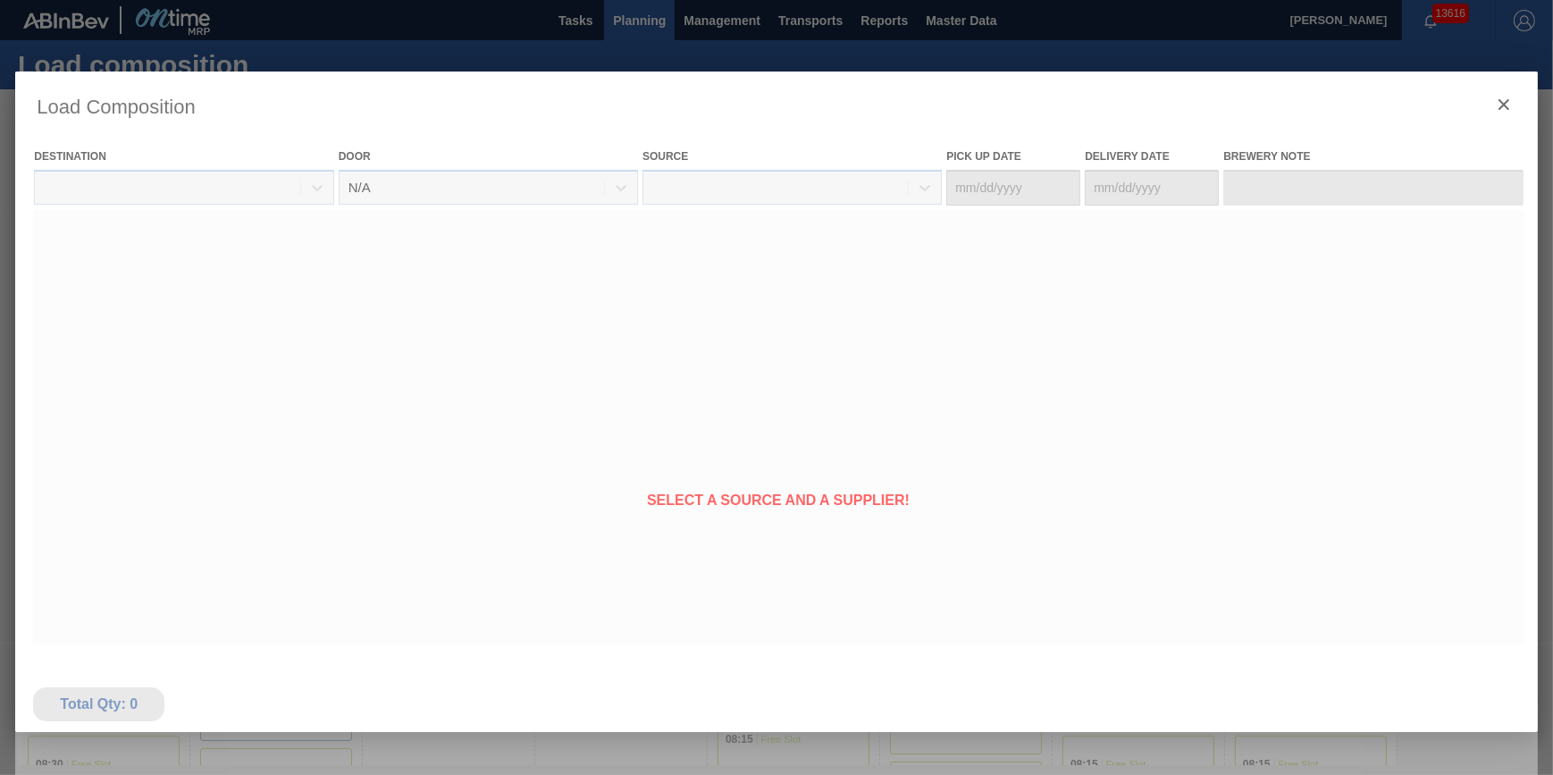
type Date "[DATE]"
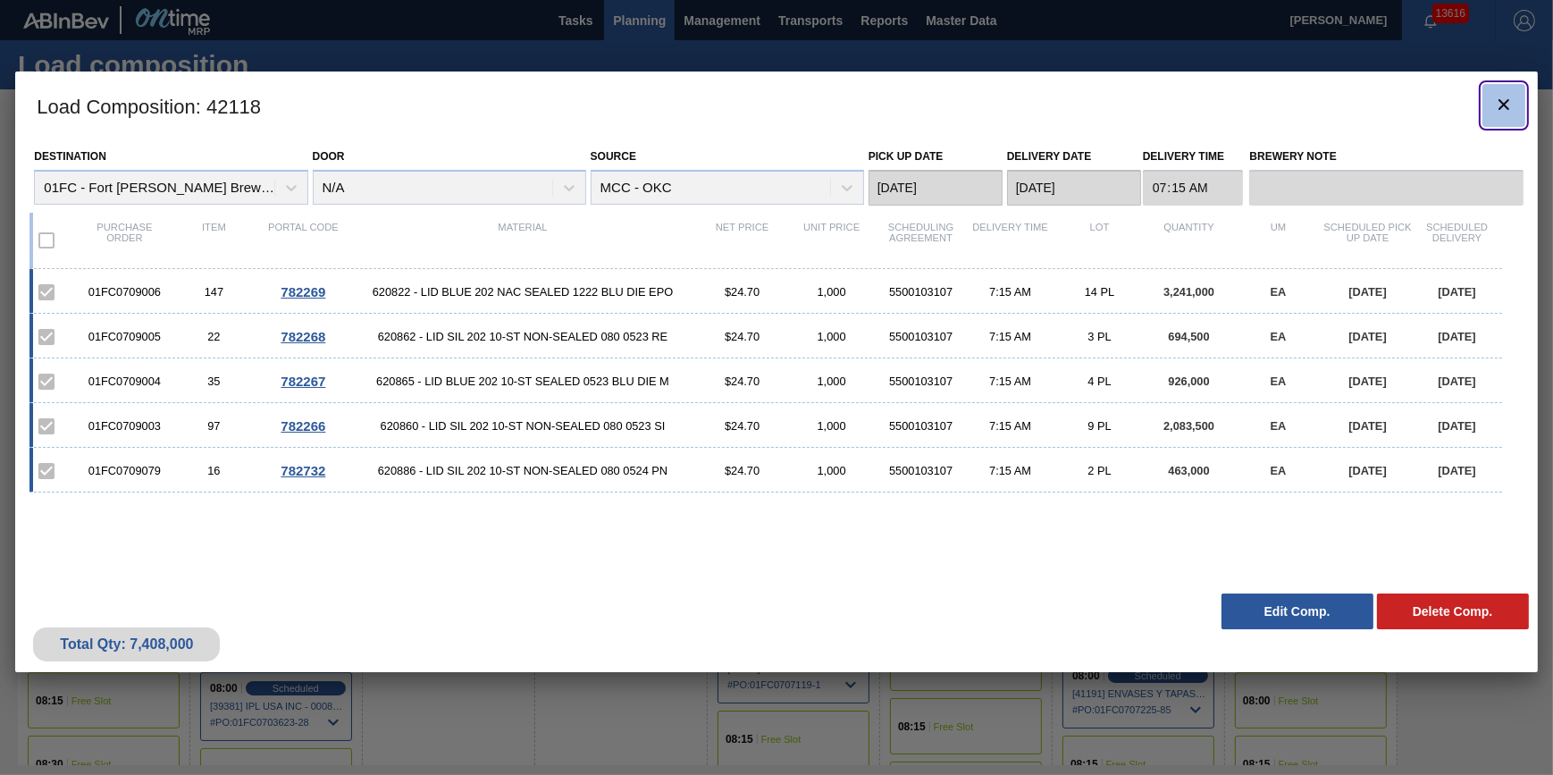
click at [1503, 105] on icon "botão de ícone" at bounding box center [1503, 104] width 11 height 11
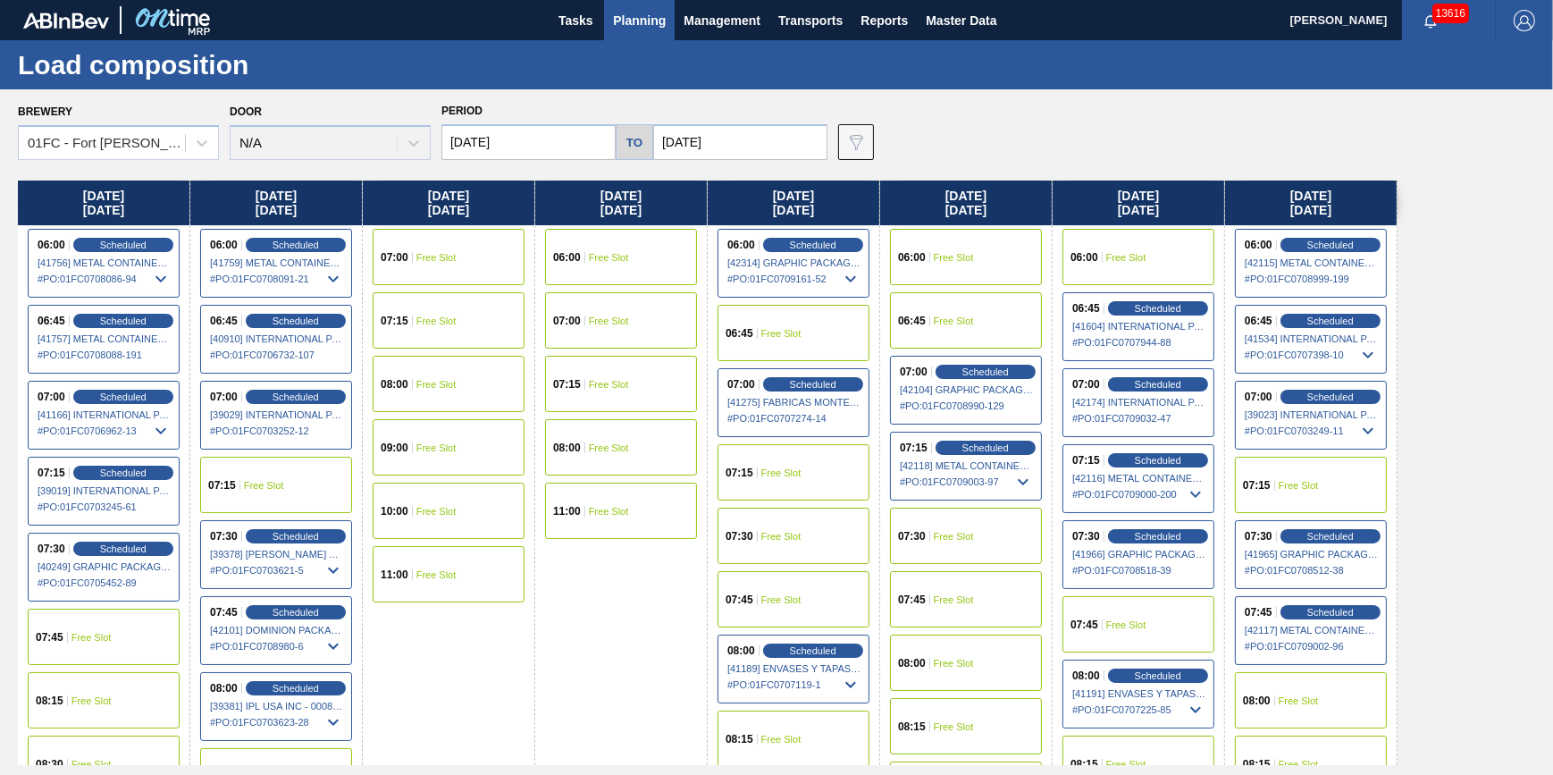
click at [990, 437] on div "07:15 Scheduled [42118] METAL CONTAINER CORPORATION - 0008219743 # PO : 01FC070…" at bounding box center [966, 466] width 152 height 69
click at [992, 450] on span "Scheduled" at bounding box center [985, 447] width 51 height 12
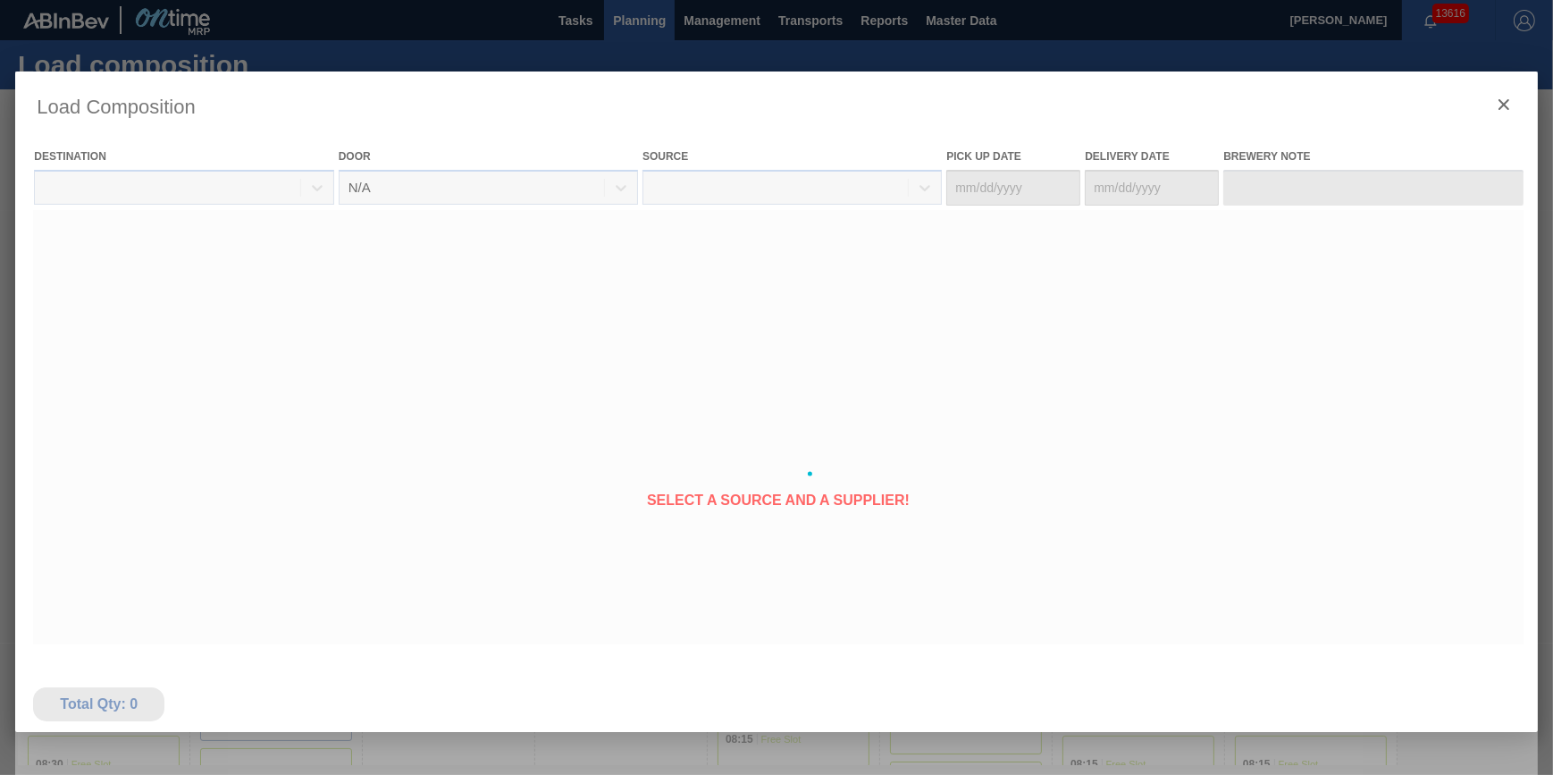
type Date "[DATE]"
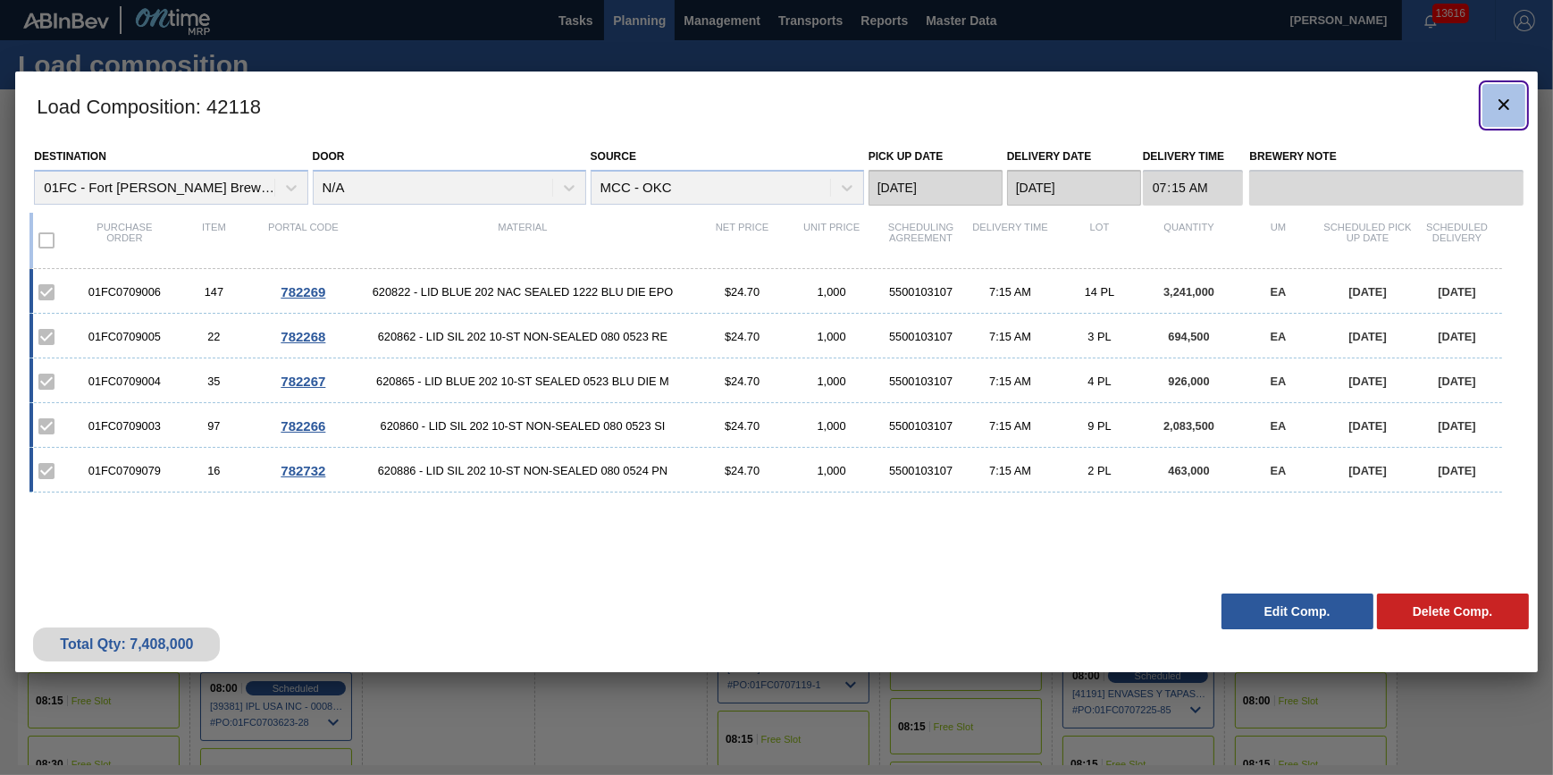
click at [1507, 105] on icon "botão de ícone" at bounding box center [1503, 104] width 21 height 21
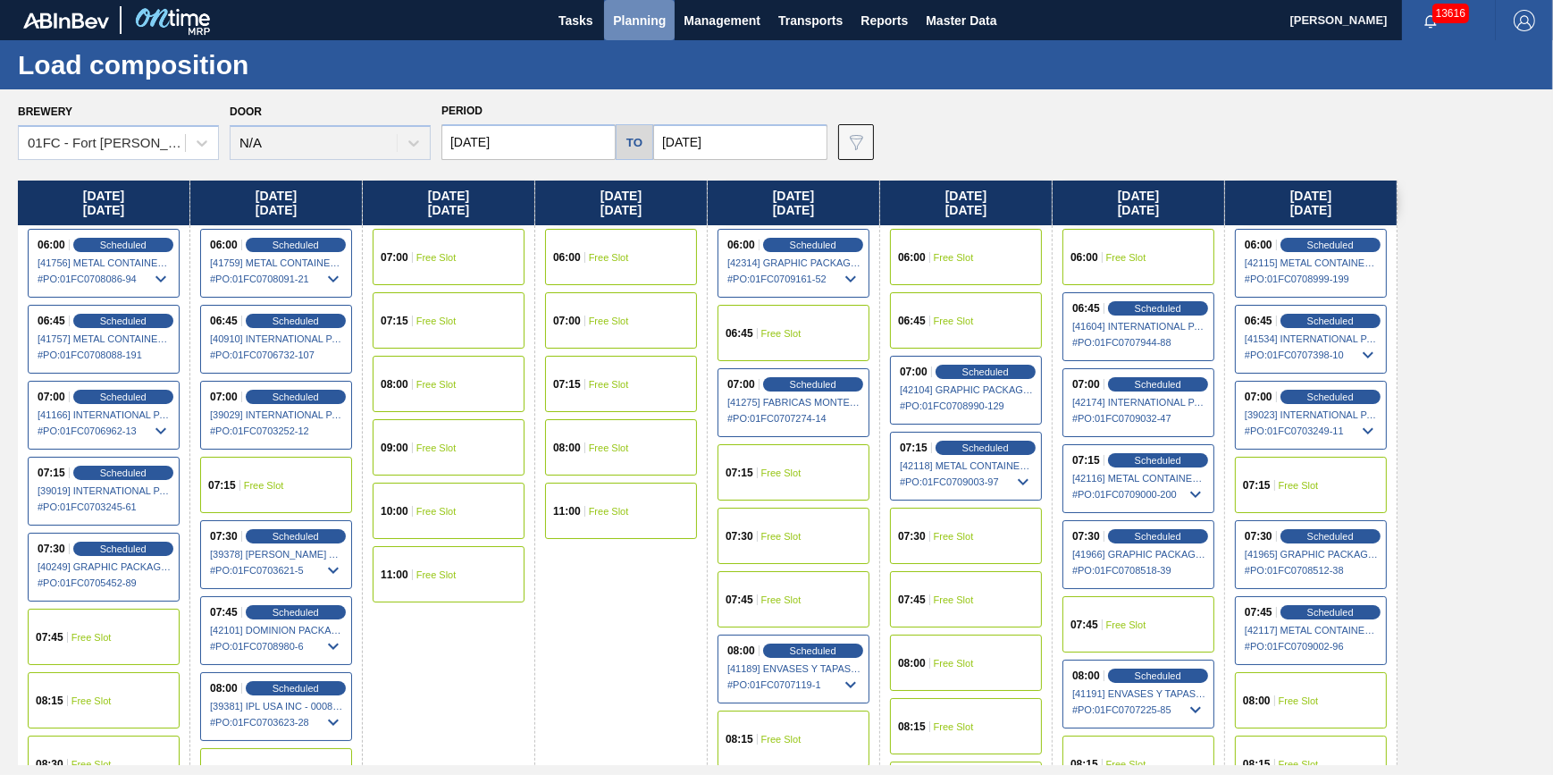
click at [606, 36] on button "Planning" at bounding box center [639, 20] width 71 height 40
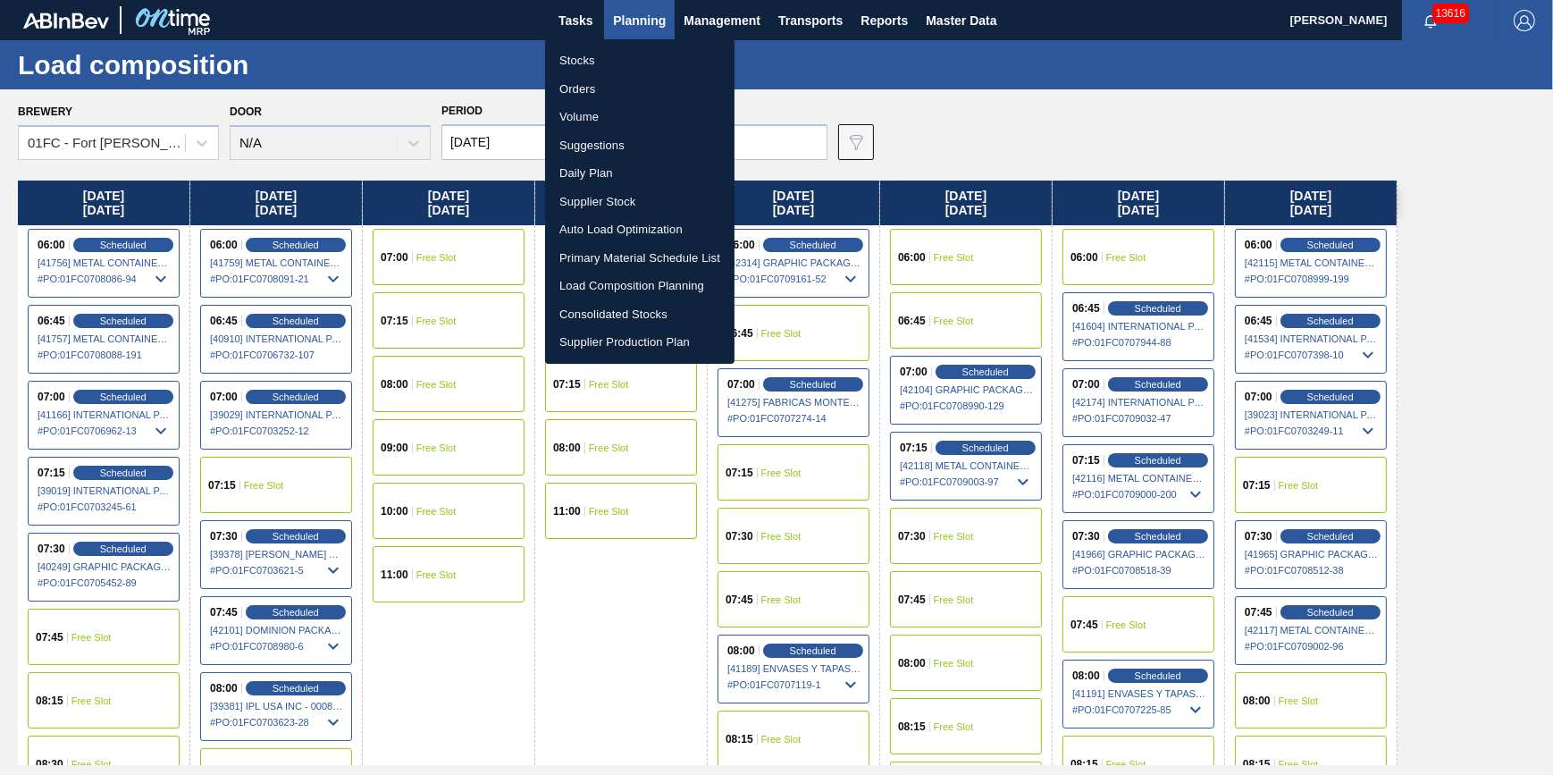
click at [592, 27] on div at bounding box center [776, 387] width 1553 height 775
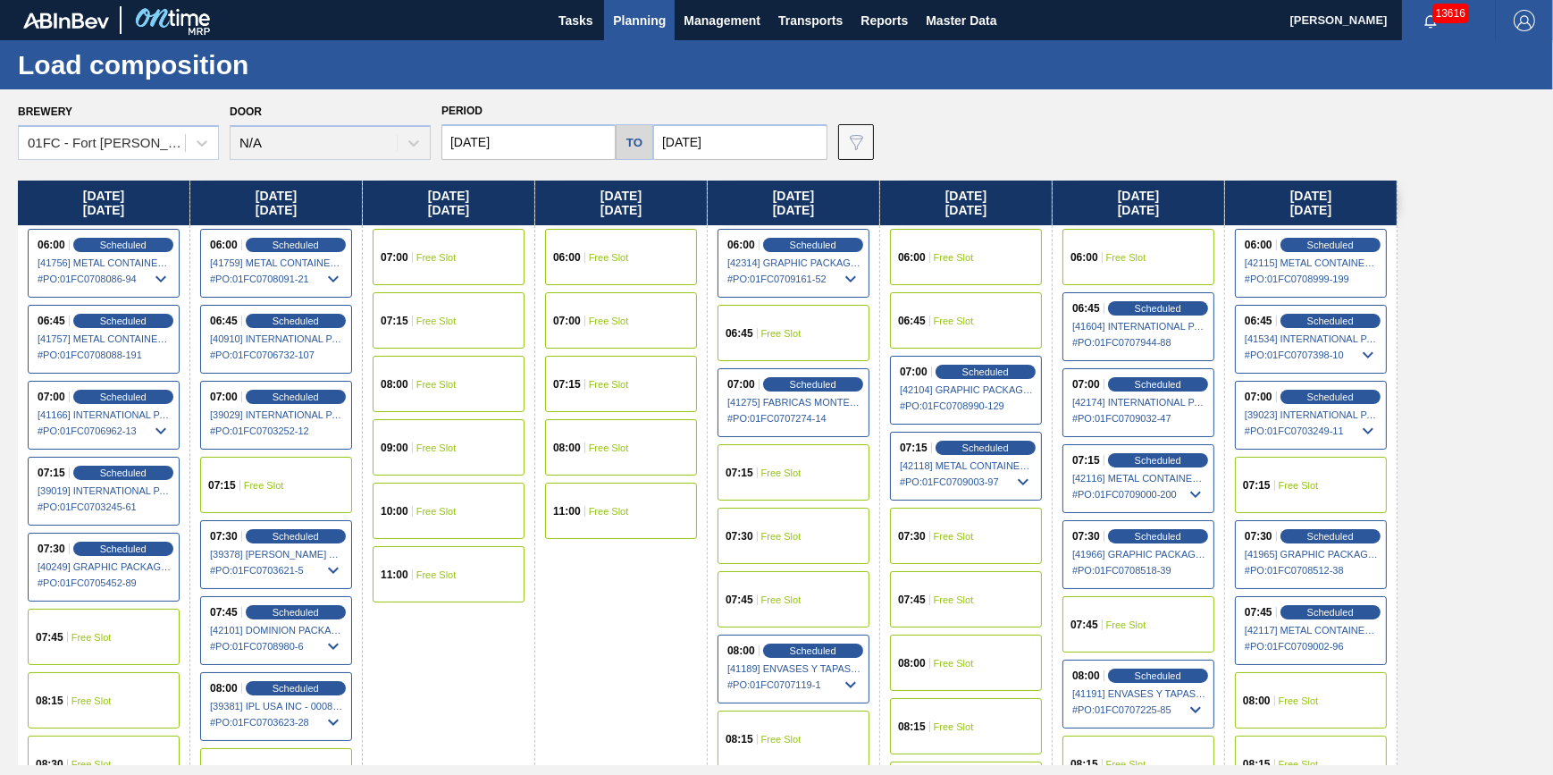
click at [592, 0] on body "Tasks Planning Management Transports Reports Master Data Jack Schuld 13616 Mark…" at bounding box center [776, 0] width 1553 height 0
drag, startPoint x: 606, startPoint y: 36, endPoint x: 592, endPoint y: 27, distance: 16.1
click at [592, 27] on span "Tasks" at bounding box center [575, 20] width 39 height 21
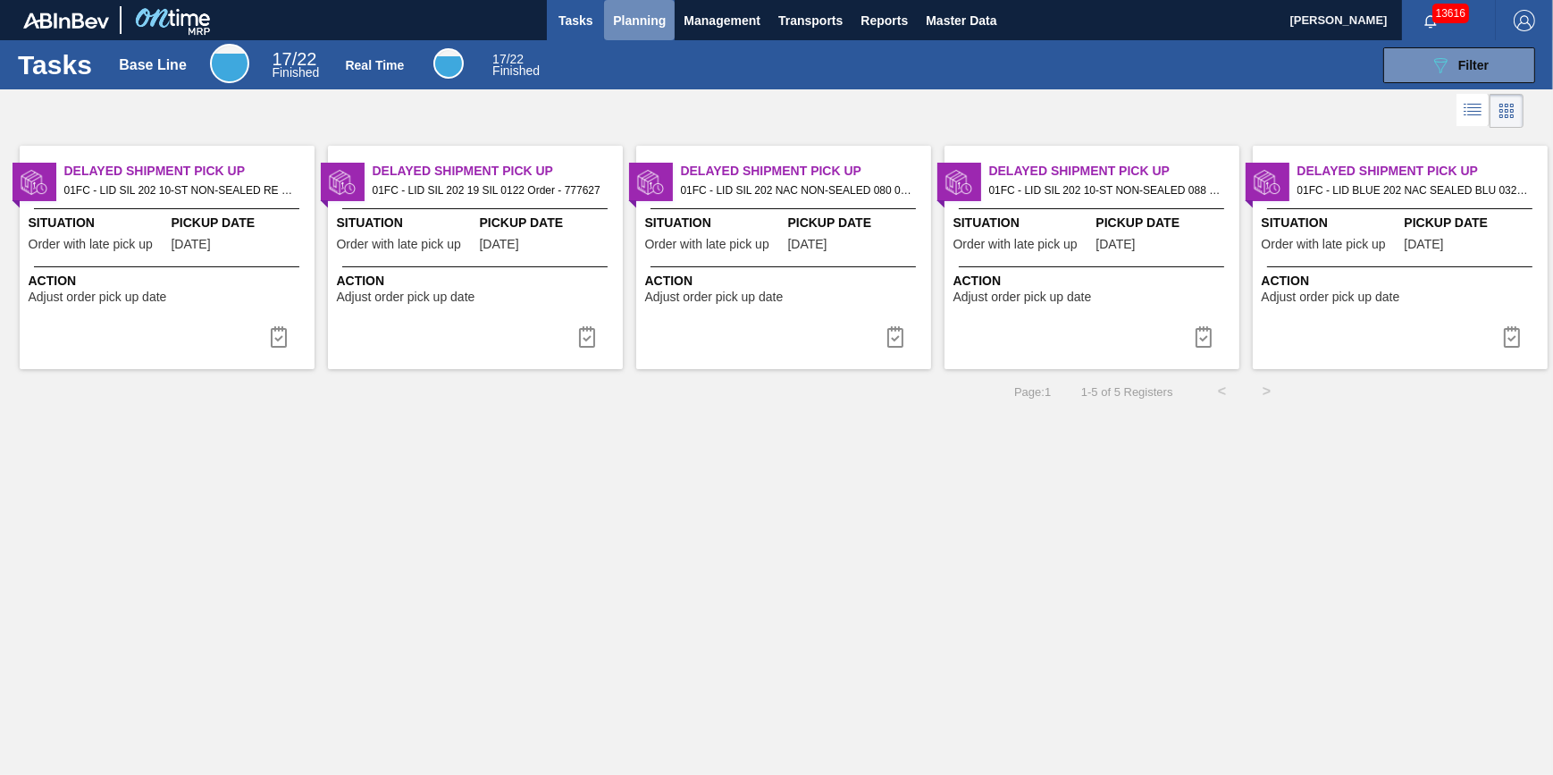
click at [642, 22] on span "Planning" at bounding box center [639, 20] width 53 height 21
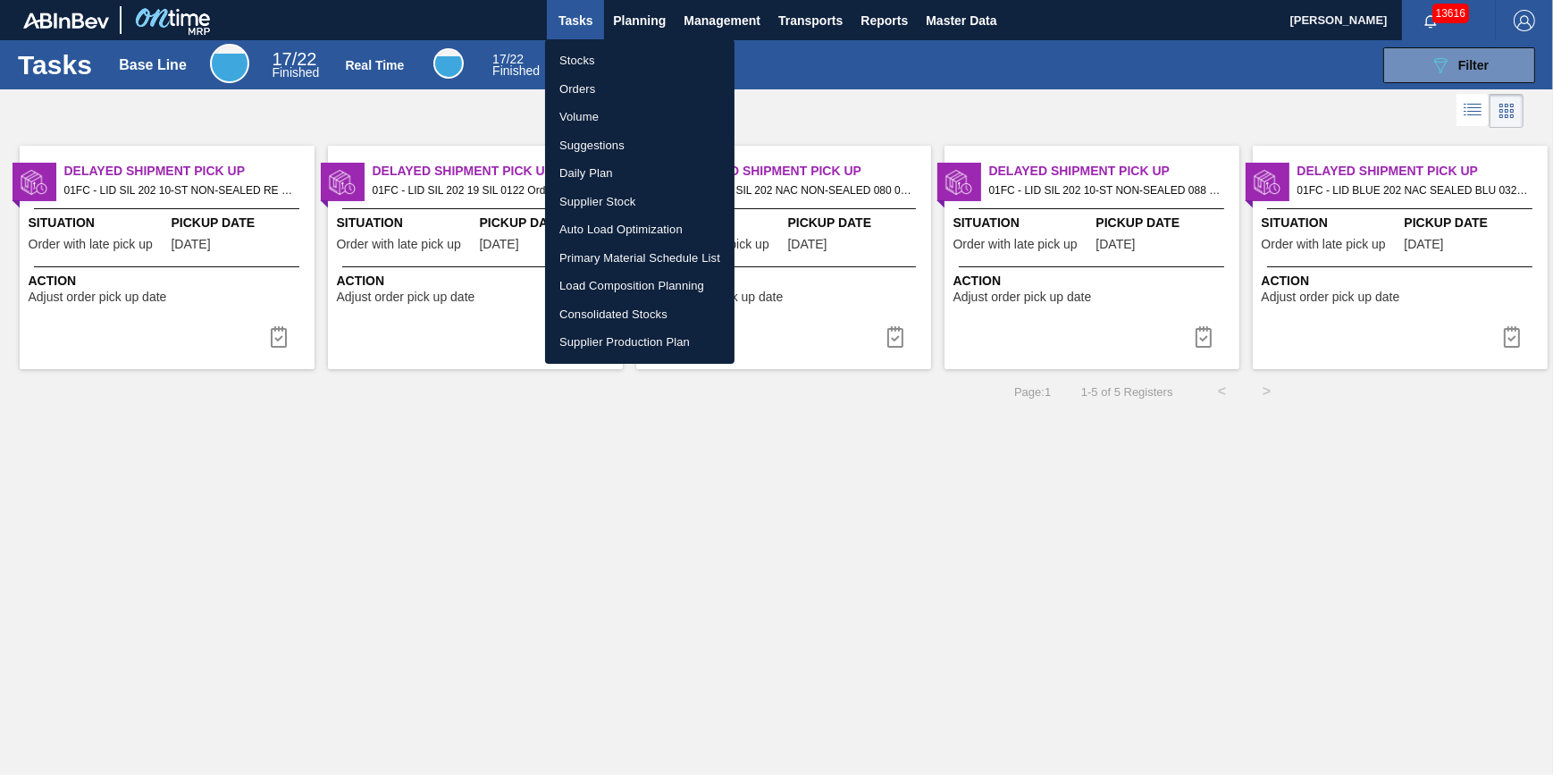
click at [624, 65] on li "Stocks" at bounding box center [639, 60] width 189 height 29
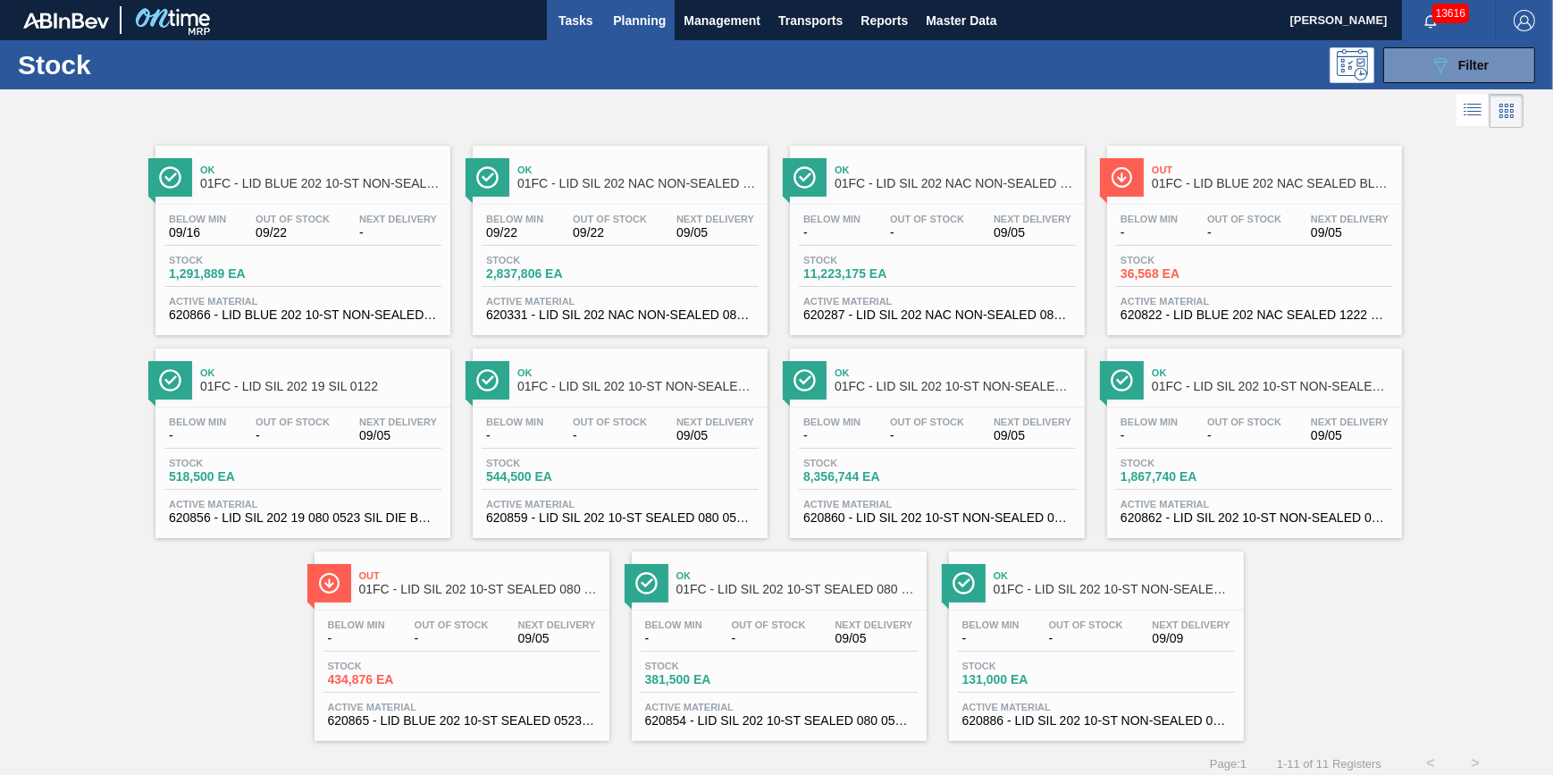
click at [586, 23] on span "Tasks" at bounding box center [575, 20] width 39 height 21
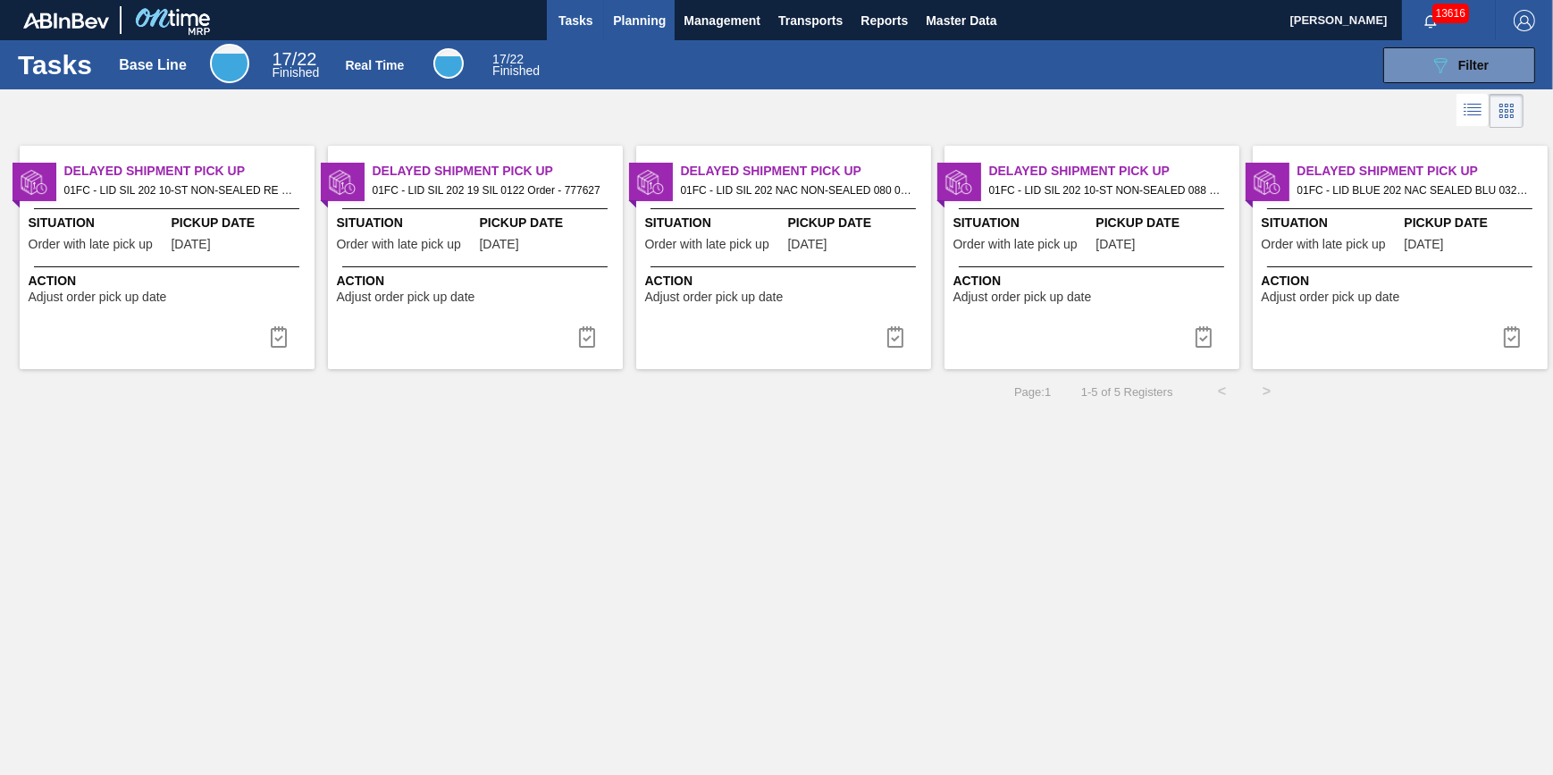
click at [627, 13] on span "Planning" at bounding box center [639, 20] width 53 height 21
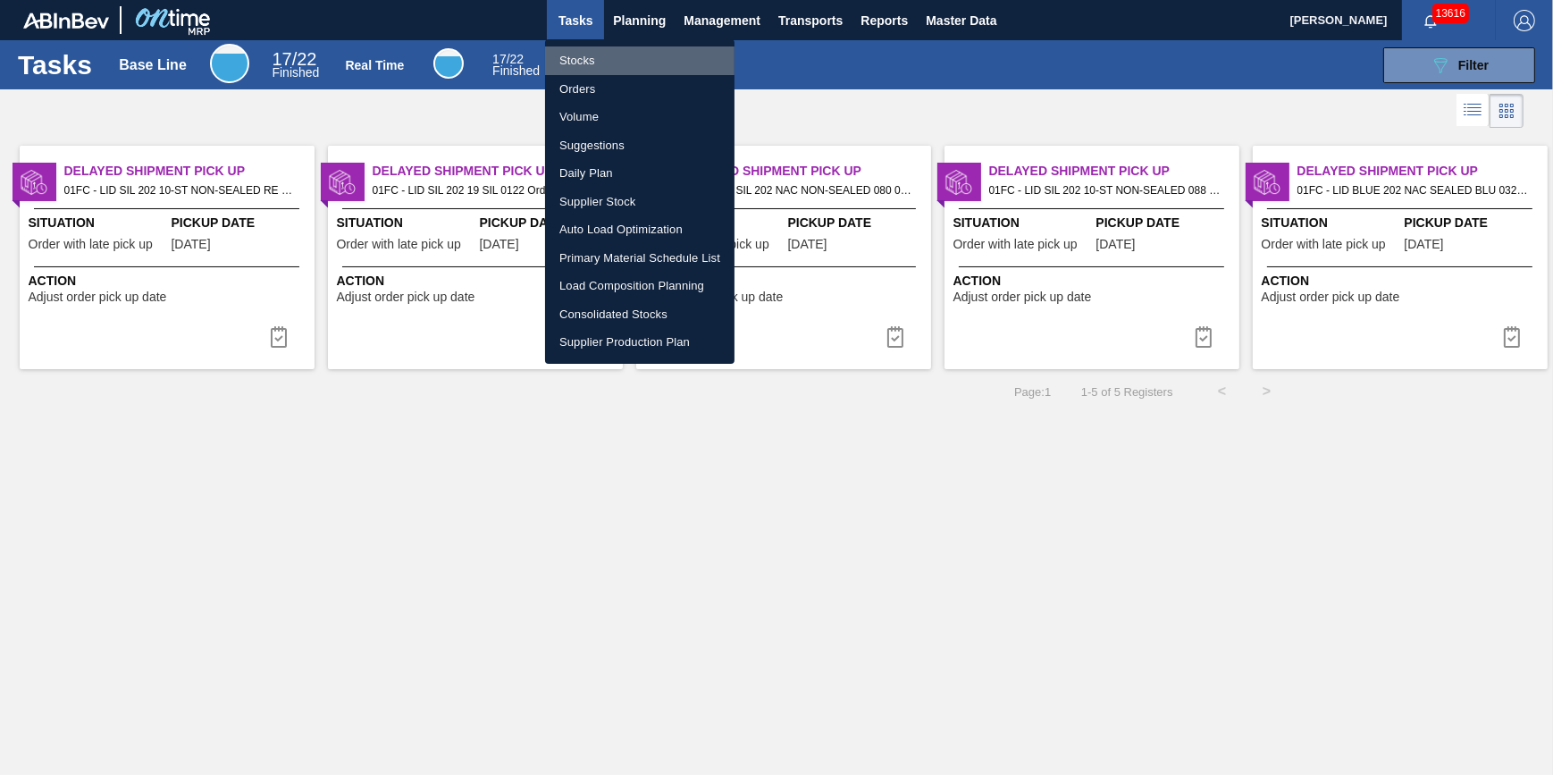
click at [640, 55] on li "Stocks" at bounding box center [639, 60] width 189 height 29
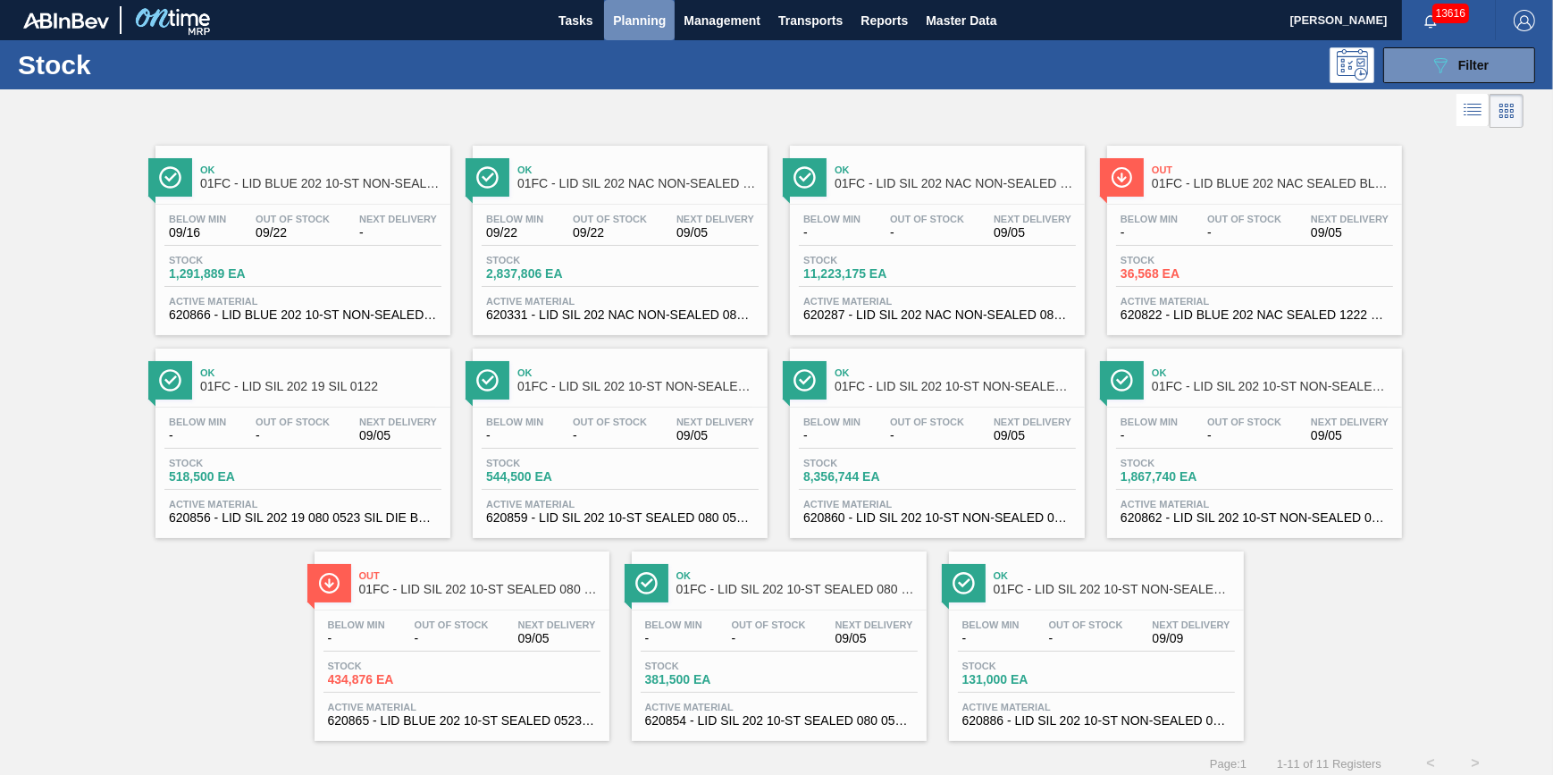
click at [622, 38] on button "Planning" at bounding box center [639, 20] width 71 height 40
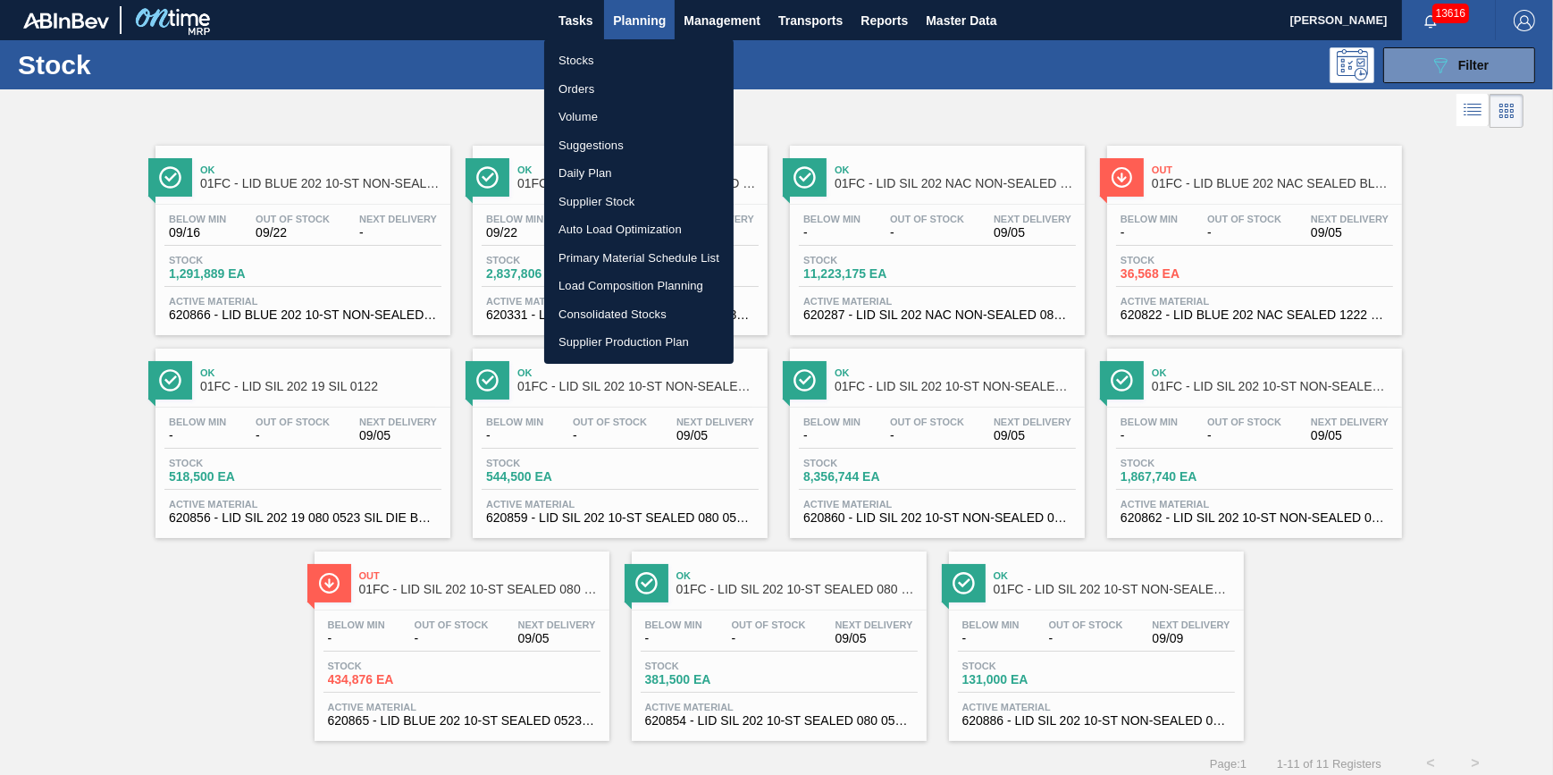
click at [616, 65] on li "Stocks" at bounding box center [638, 60] width 189 height 29
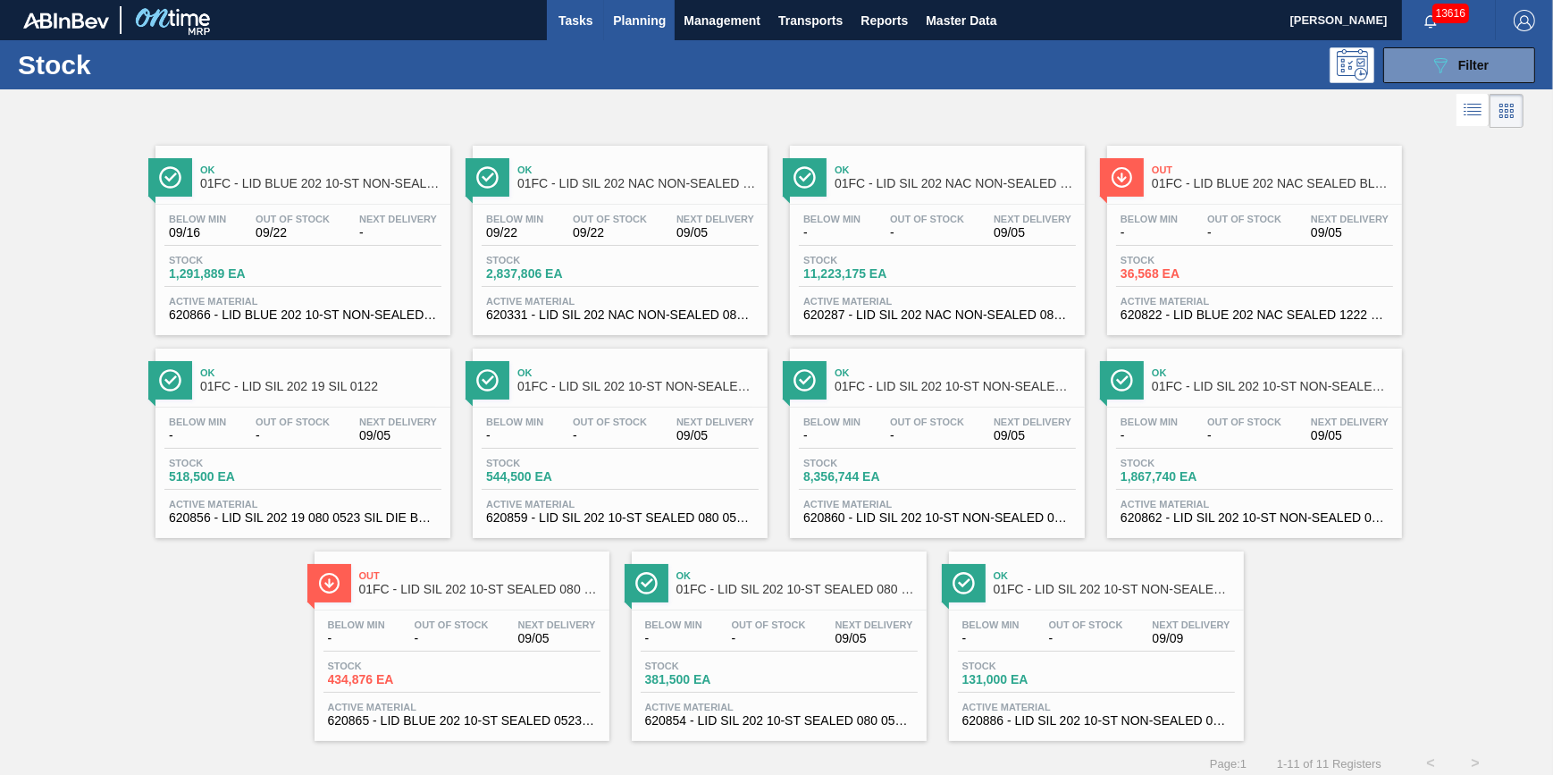
click at [583, 26] on span "Tasks" at bounding box center [575, 20] width 39 height 21
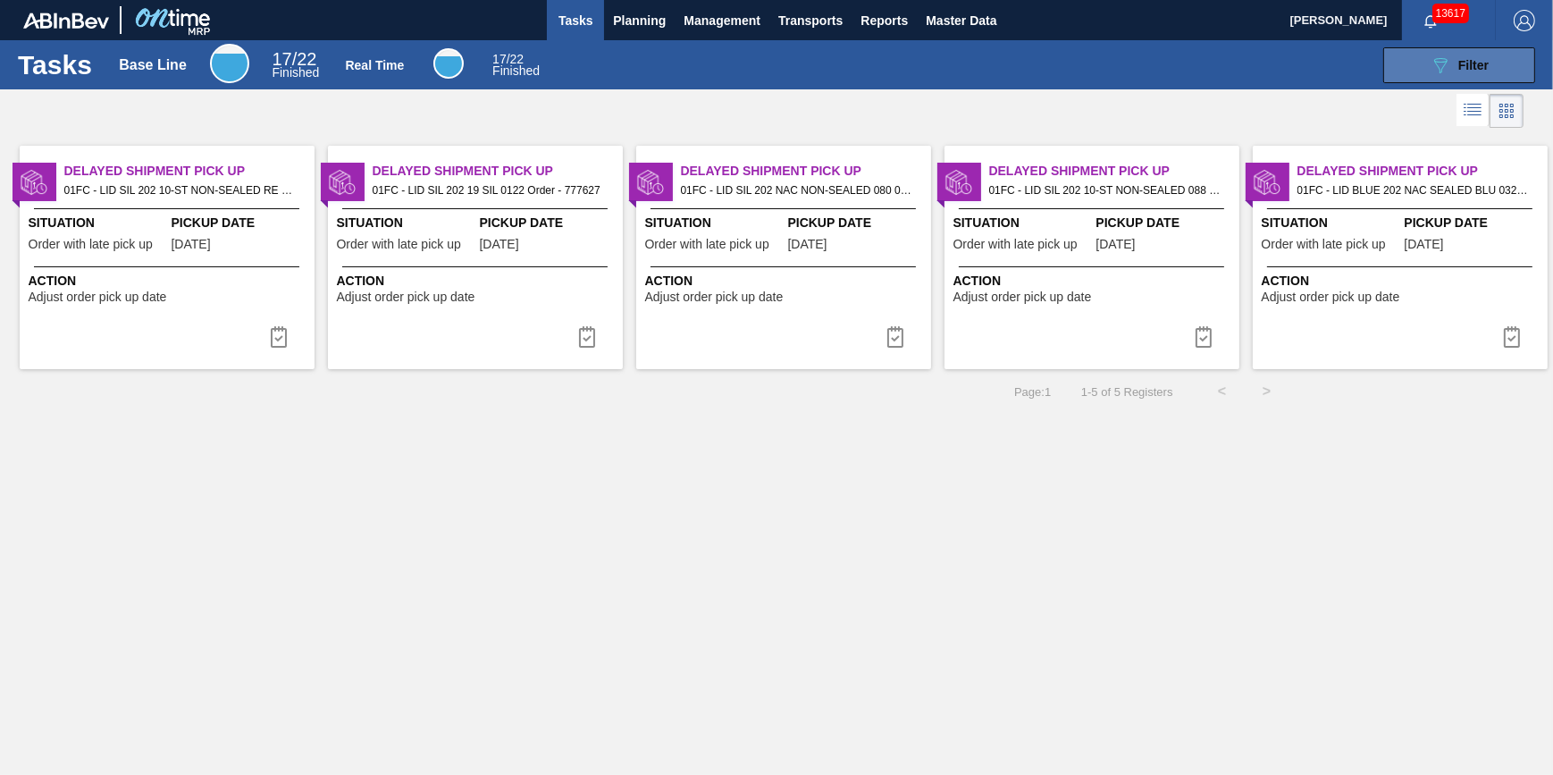
click at [1456, 67] on div "089F7B8B-B2A5-4AFE-B5C0-19BA573D28AC Filter" at bounding box center [1459, 65] width 59 height 21
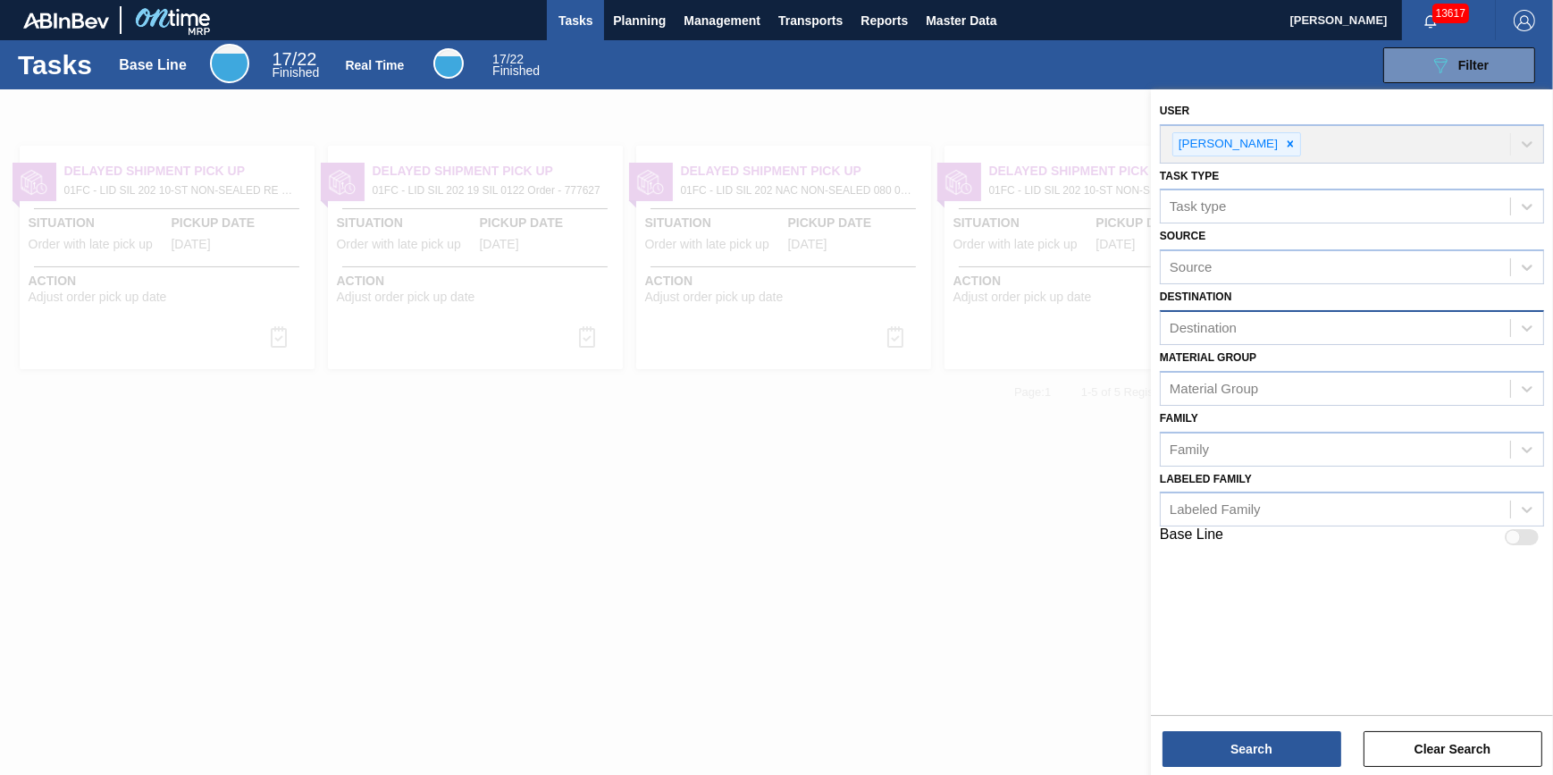
click at [1287, 310] on div "Destination" at bounding box center [1352, 327] width 384 height 35
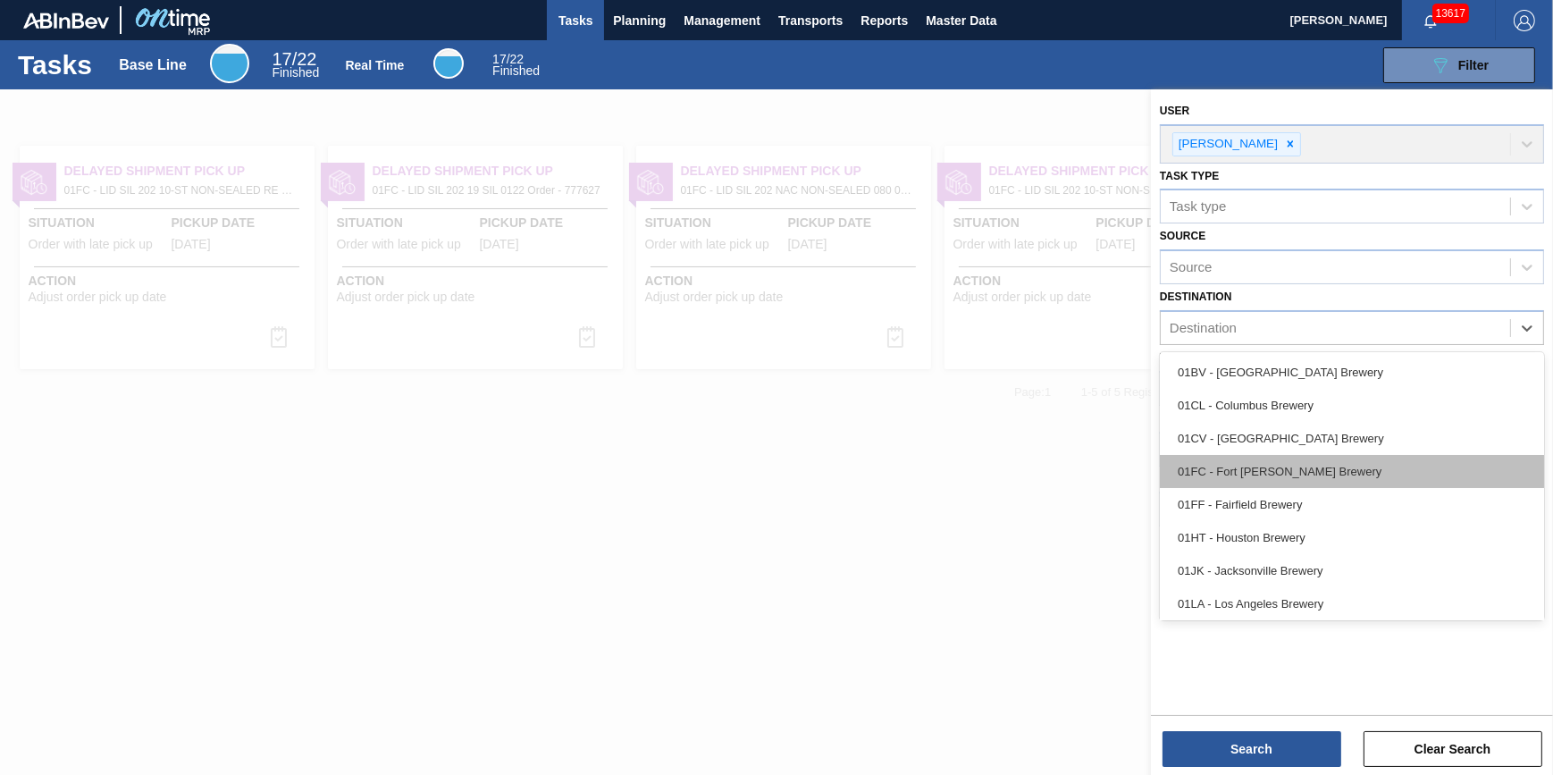
click at [1264, 457] on div "01FC - Fort [PERSON_NAME] Brewery" at bounding box center [1352, 471] width 384 height 33
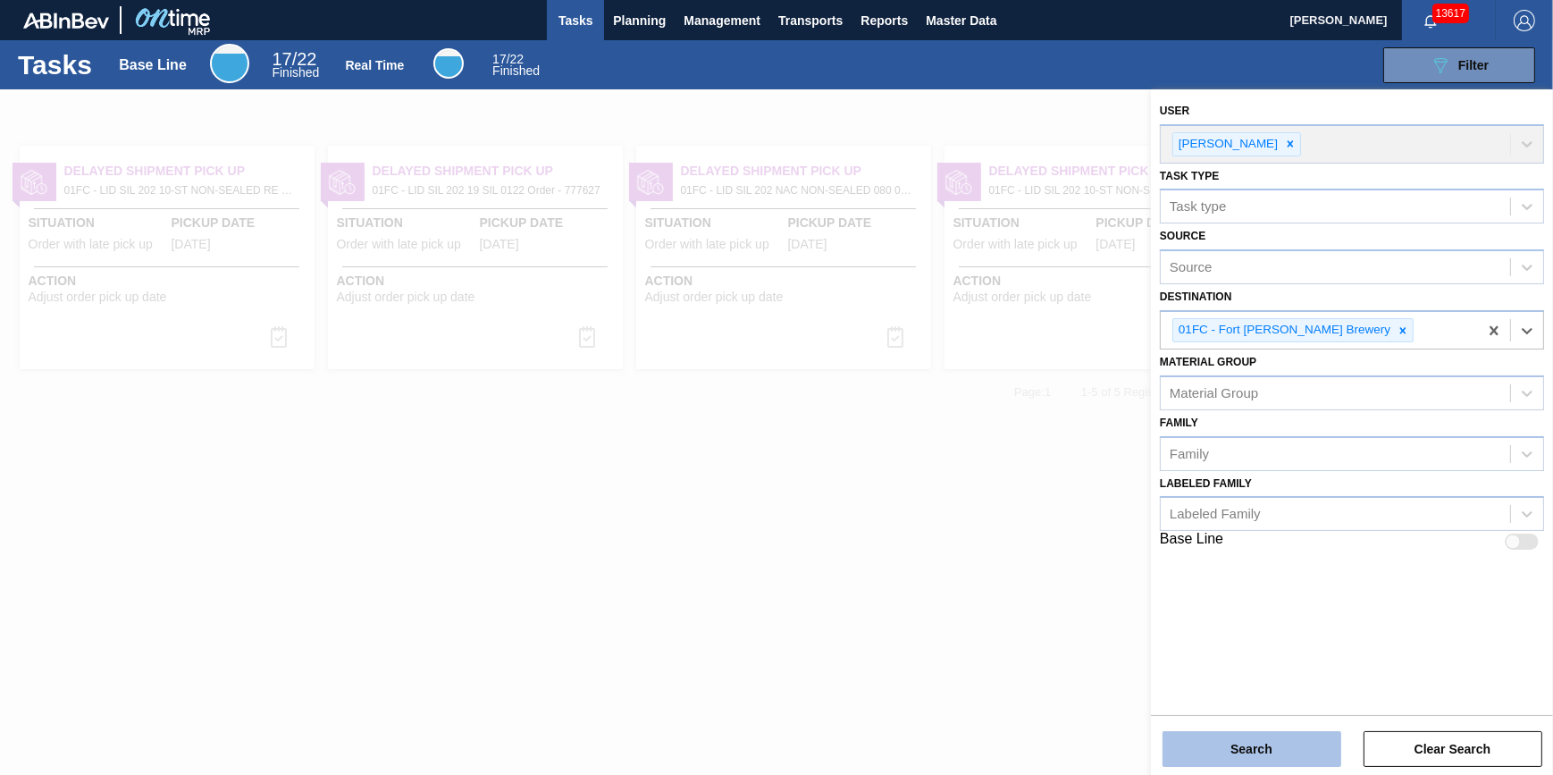
click at [1249, 741] on button "Search" at bounding box center [1251, 749] width 179 height 36
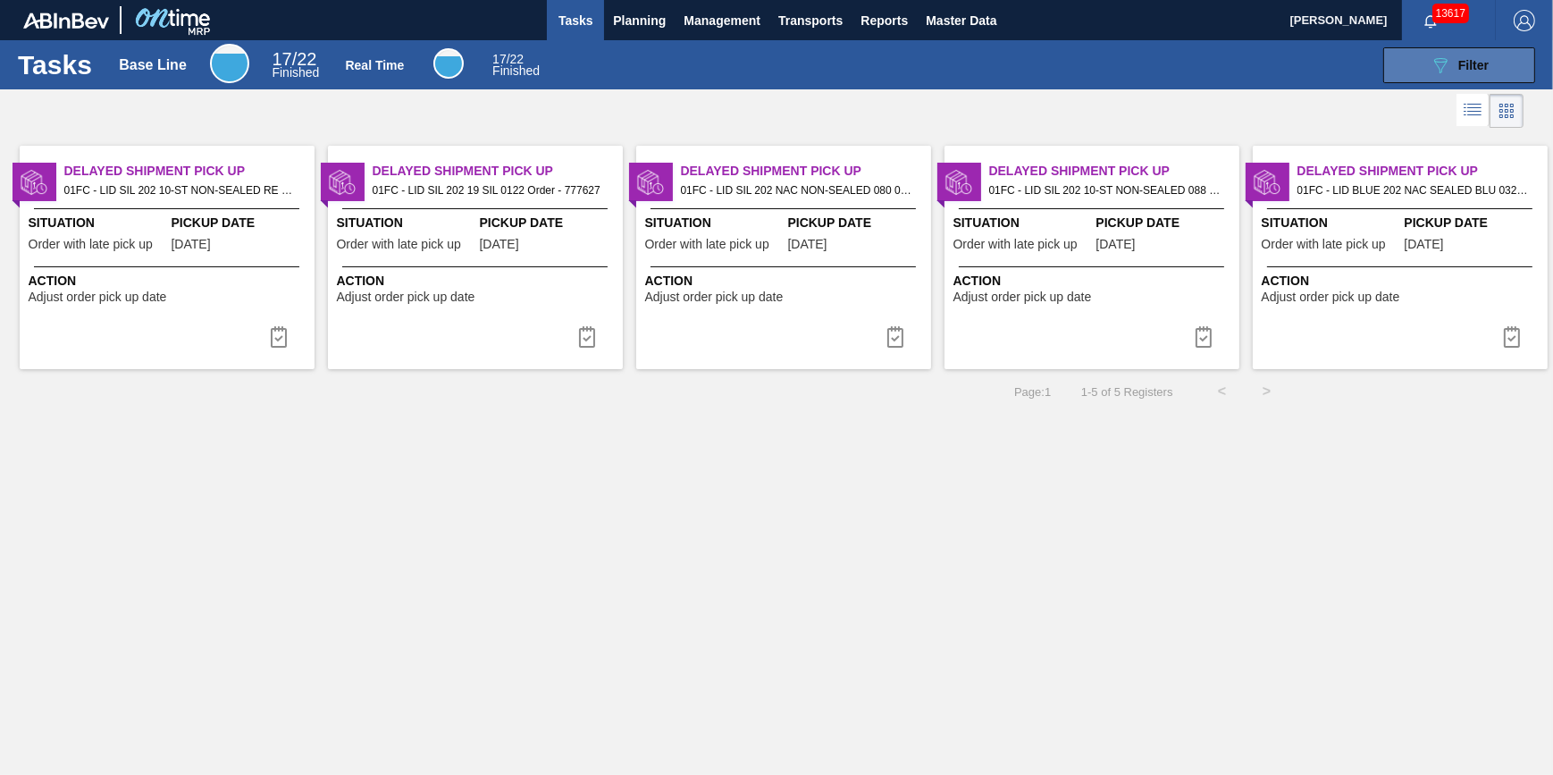
click at [1435, 80] on button "089F7B8B-B2A5-4AFE-B5C0-19BA573D28AC Filter" at bounding box center [1459, 65] width 152 height 36
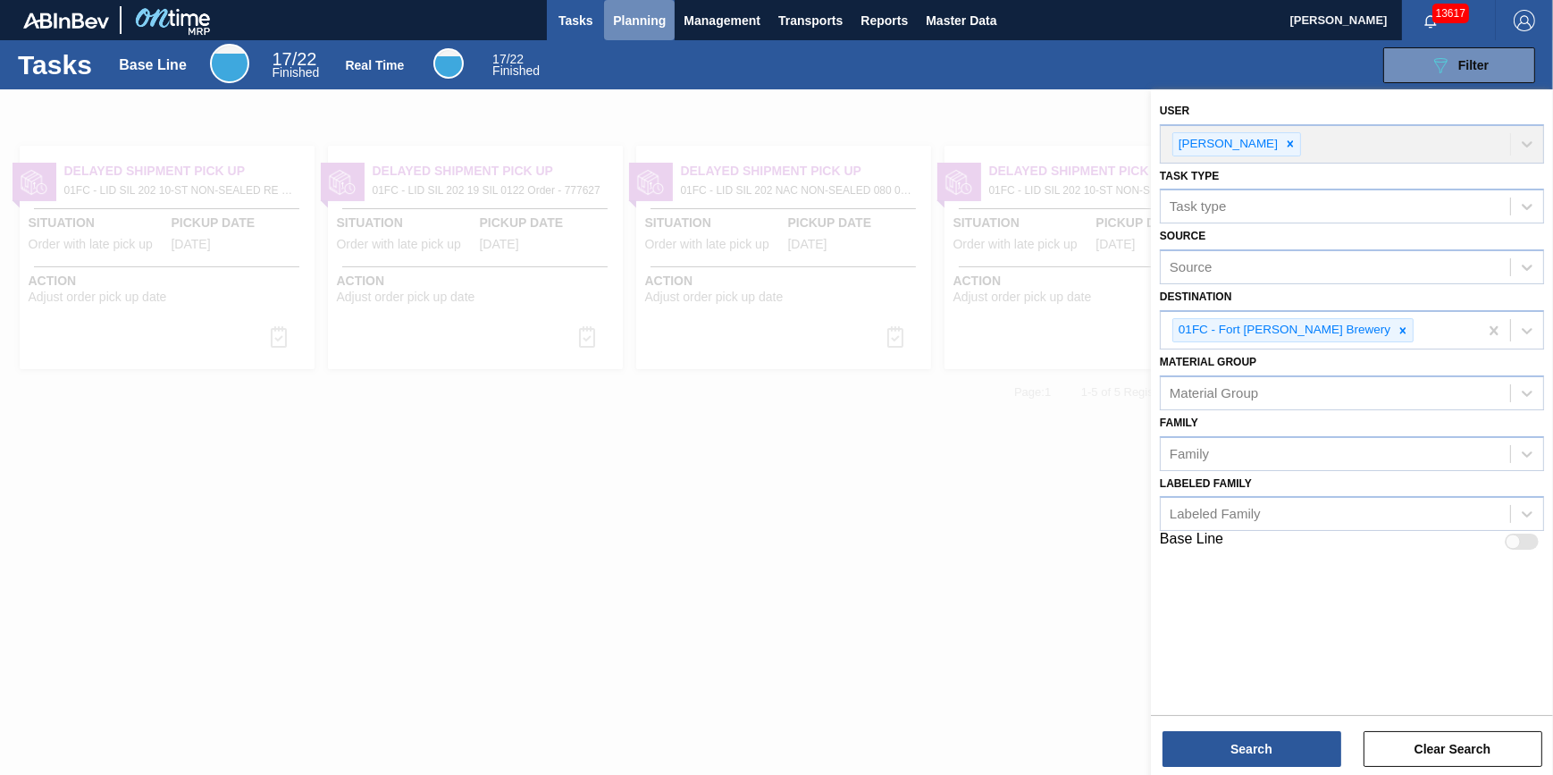
click at [653, 25] on span "Planning" at bounding box center [639, 20] width 53 height 21
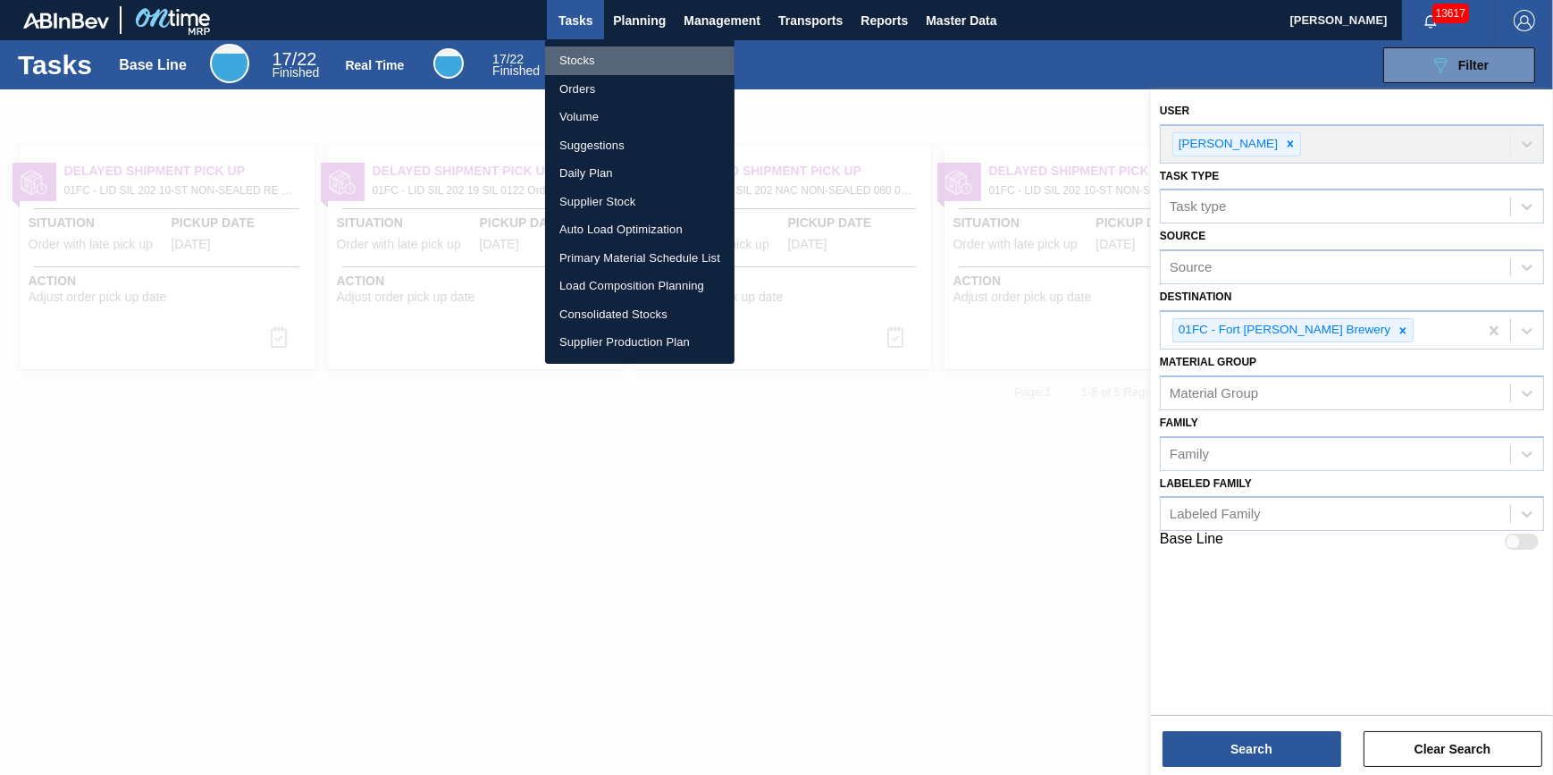
click at [647, 55] on li "Stocks" at bounding box center [639, 60] width 189 height 29
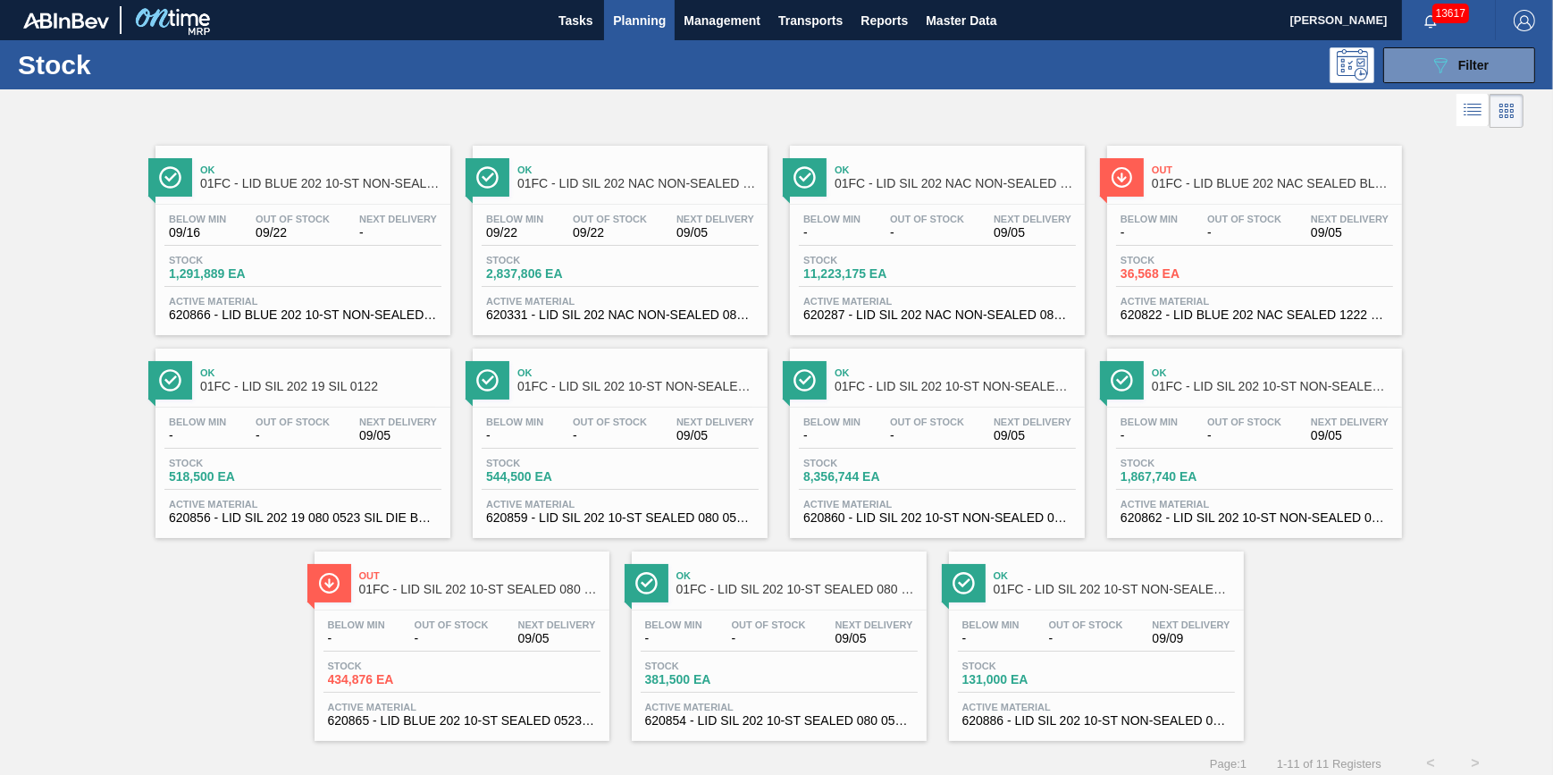
click at [1057, 658] on div "Below Min - Out Of Stock - Next Delivery 09/09 Stock 131,000 EA Active Material…" at bounding box center [1096, 671] width 295 height 122
